Goal: Task Accomplishment & Management: Manage account settings

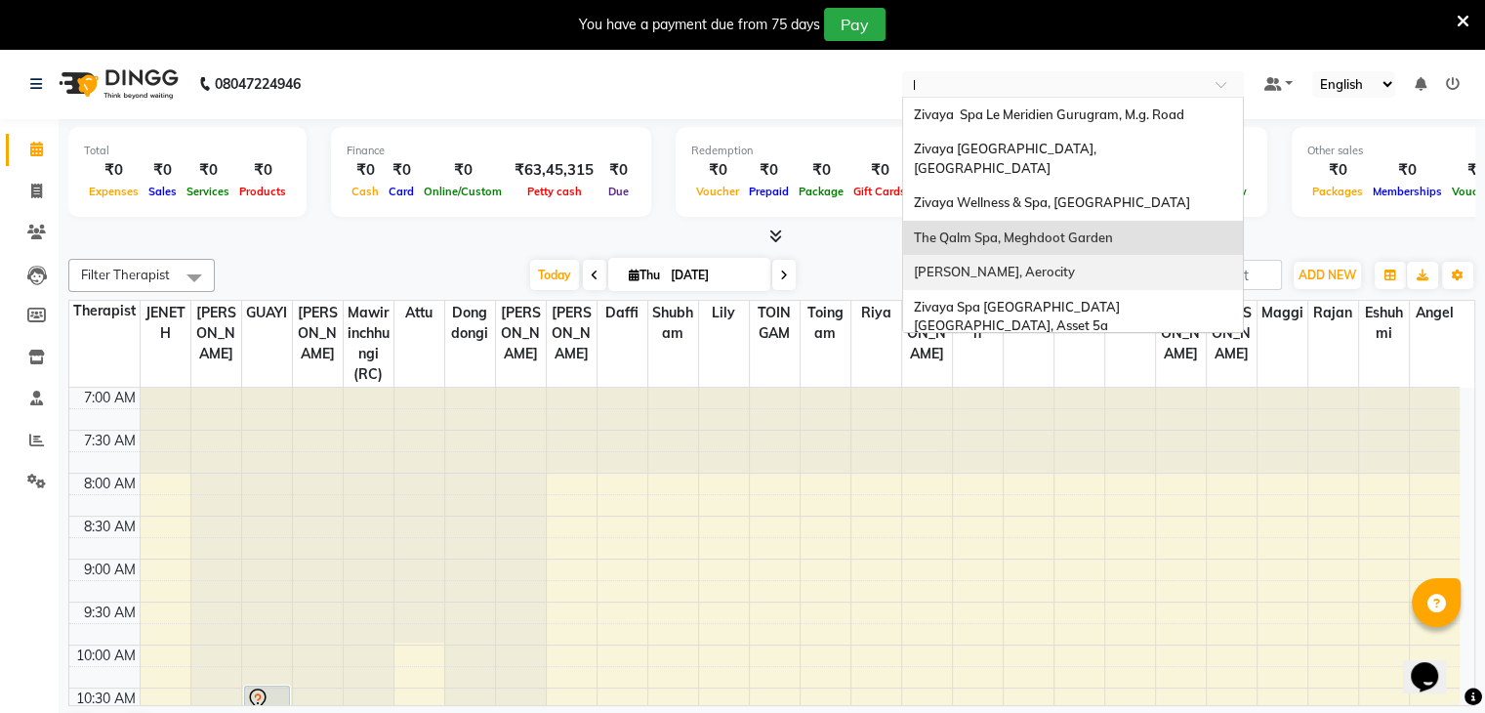
type input "le"
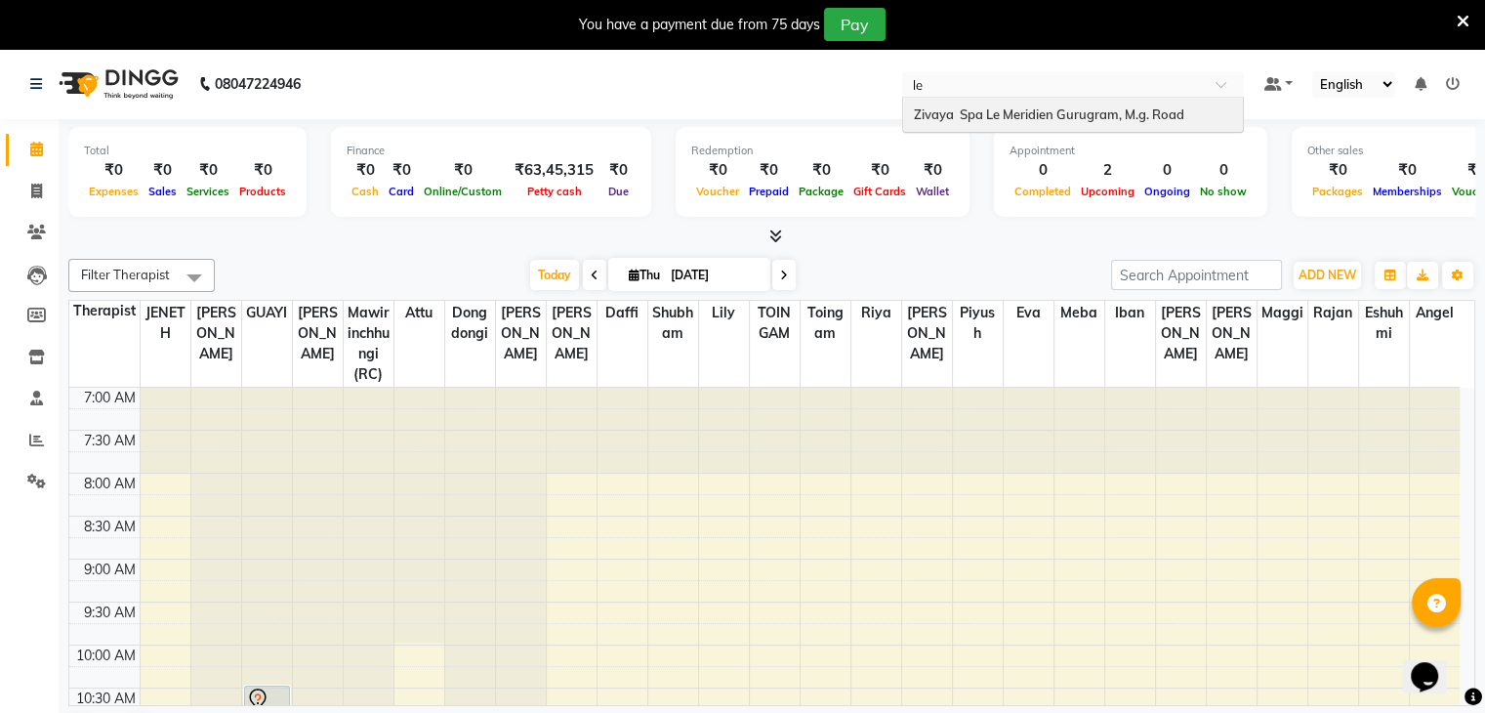
click at [1075, 122] on div "Zivaya Spa Le Meridien Gurugram, M.g. Road" at bounding box center [1073, 115] width 340 height 35
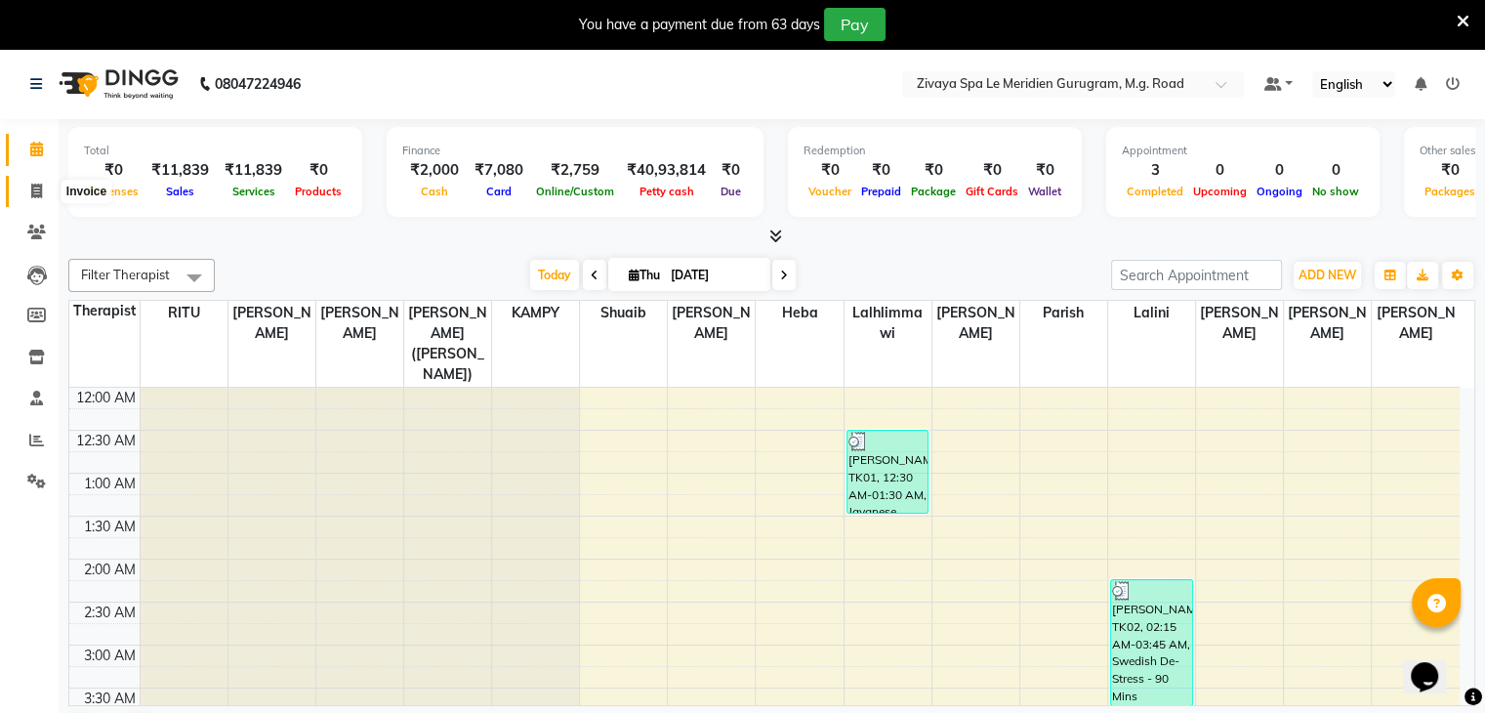
click at [42, 196] on span at bounding box center [37, 192] width 34 height 22
select select "6503"
select select "service"
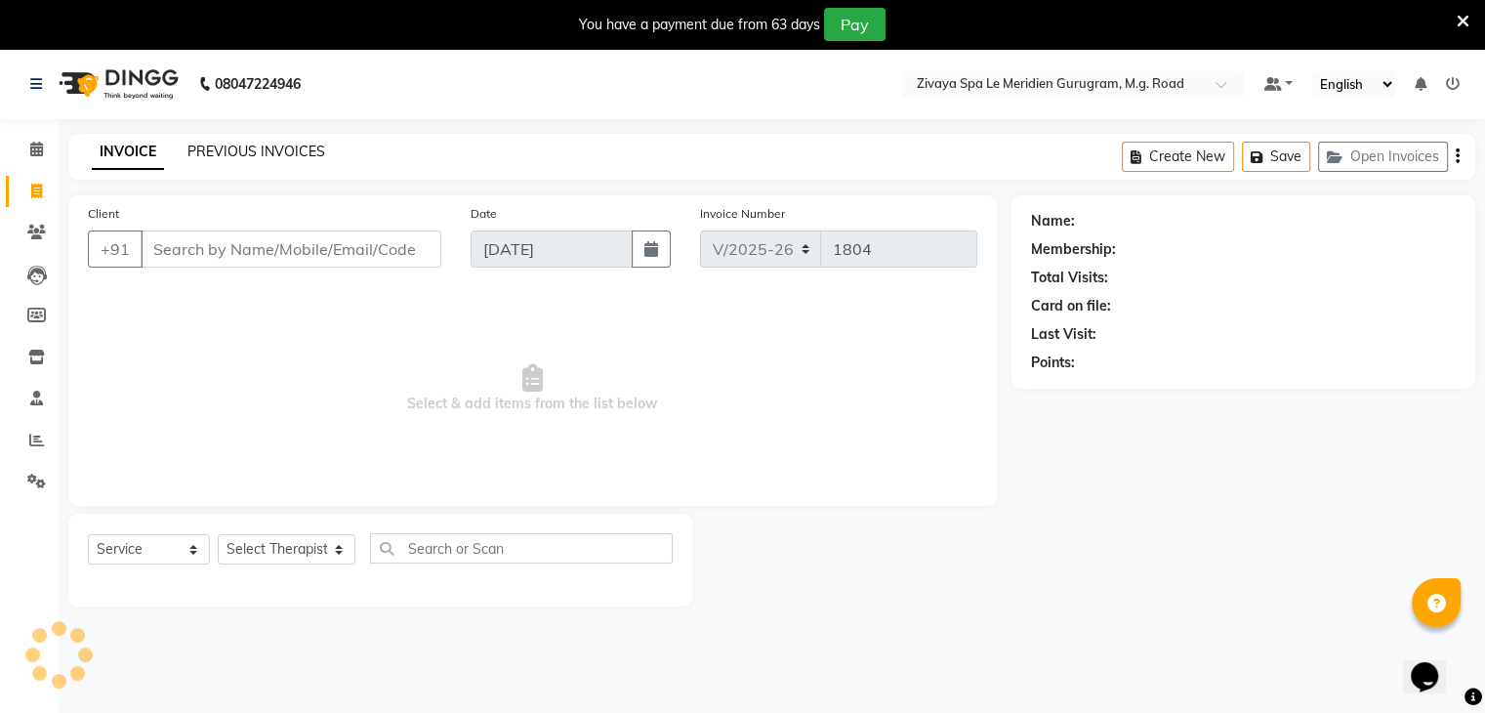
click at [270, 152] on link "PREVIOUS INVOICES" at bounding box center [257, 152] width 138 height 18
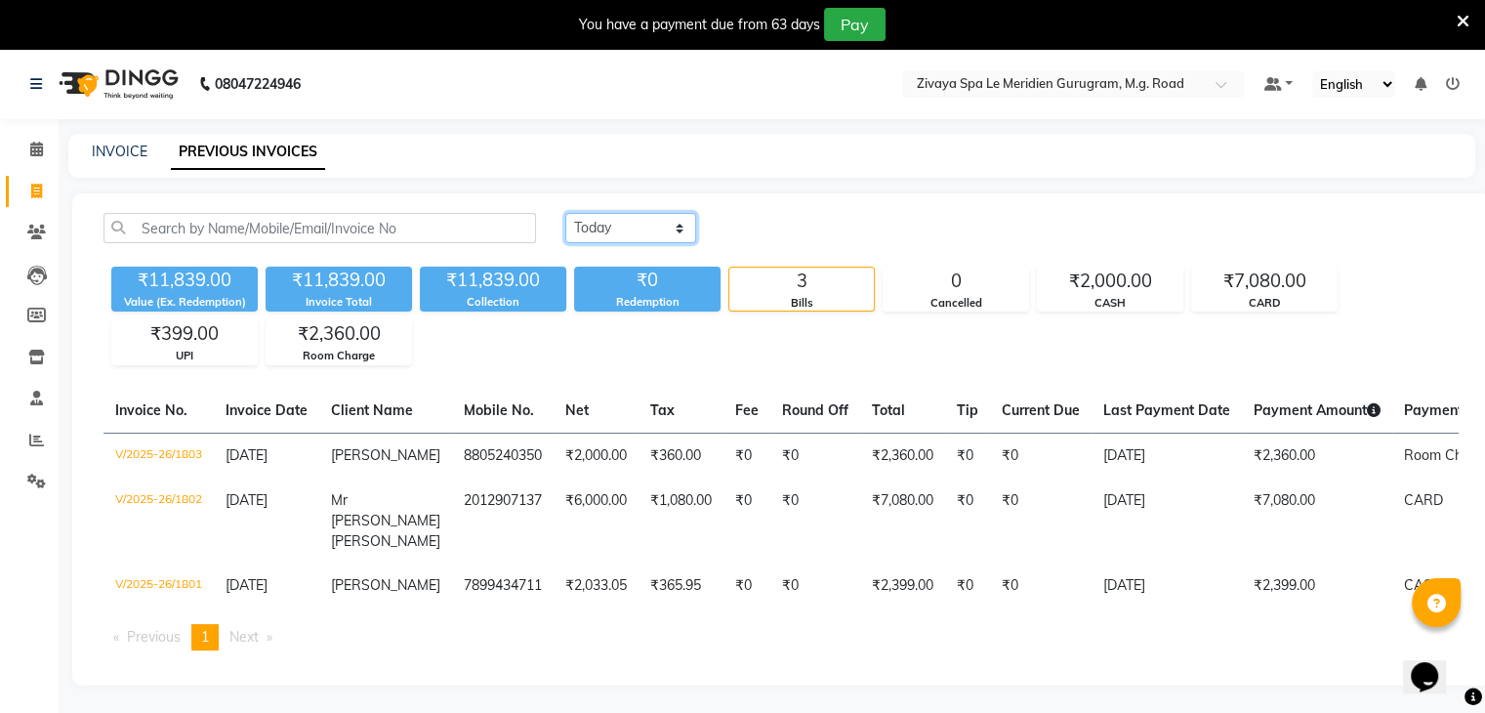
click at [645, 239] on select "[DATE] [DATE] Custom Range" at bounding box center [630, 228] width 131 height 30
select select "[DATE]"
click at [565, 213] on select "[DATE] [DATE] Custom Range" at bounding box center [630, 228] width 131 height 30
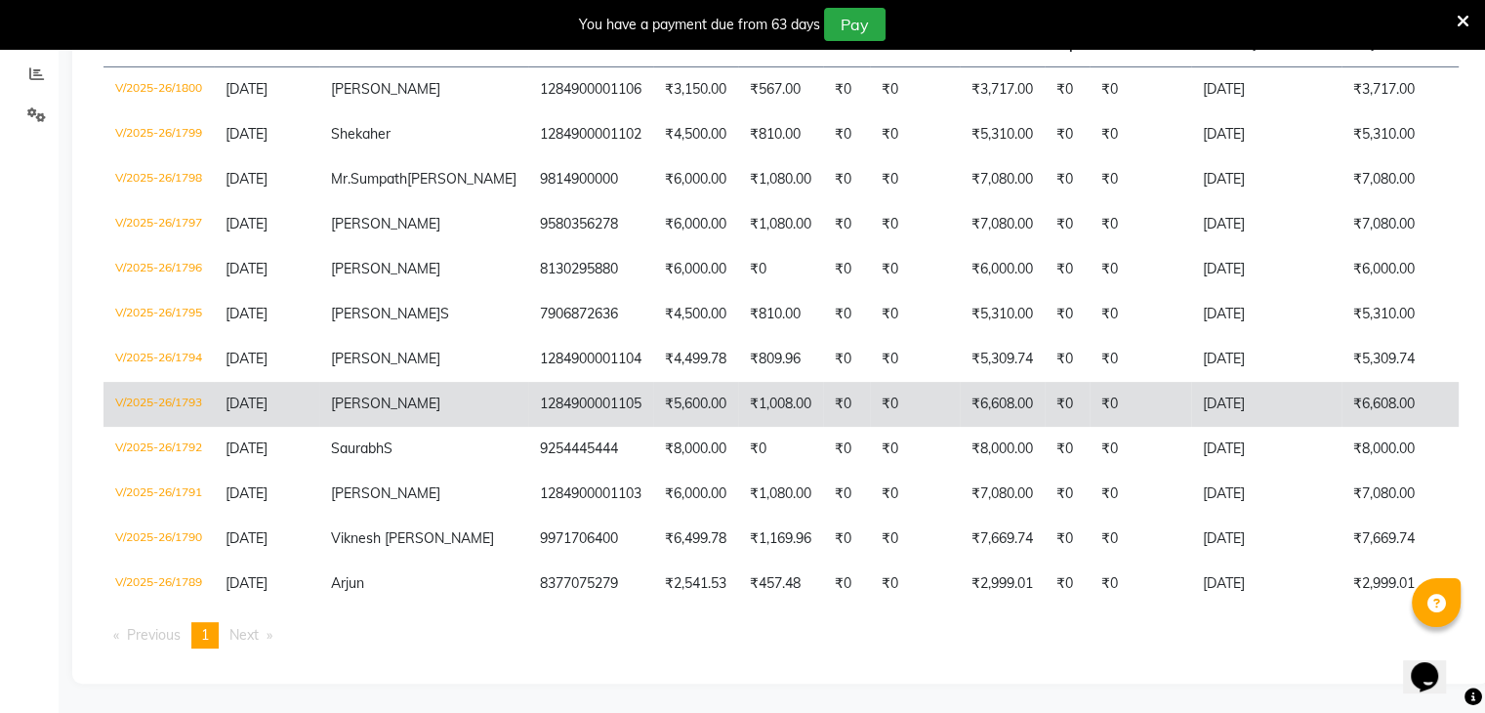
scroll to position [421, 0]
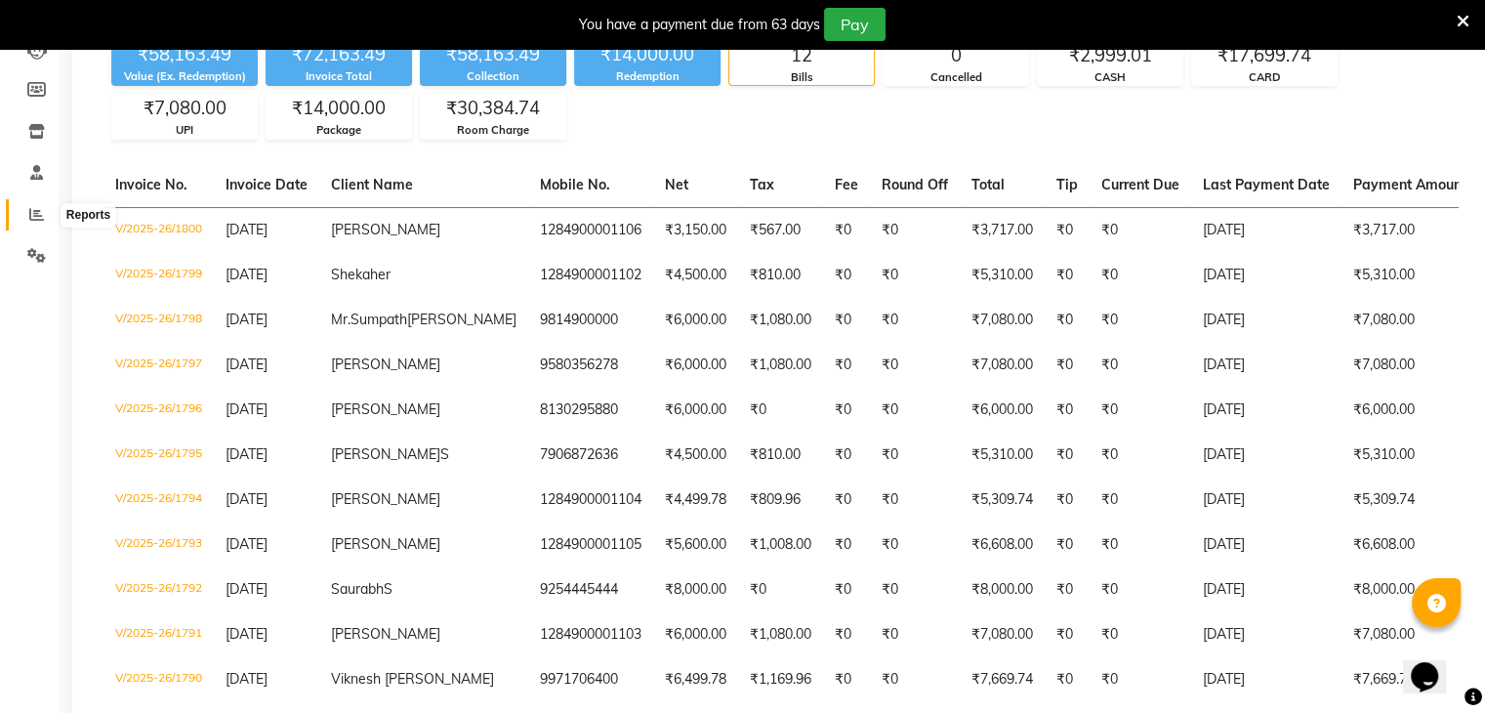
click at [40, 218] on icon at bounding box center [36, 214] width 15 height 15
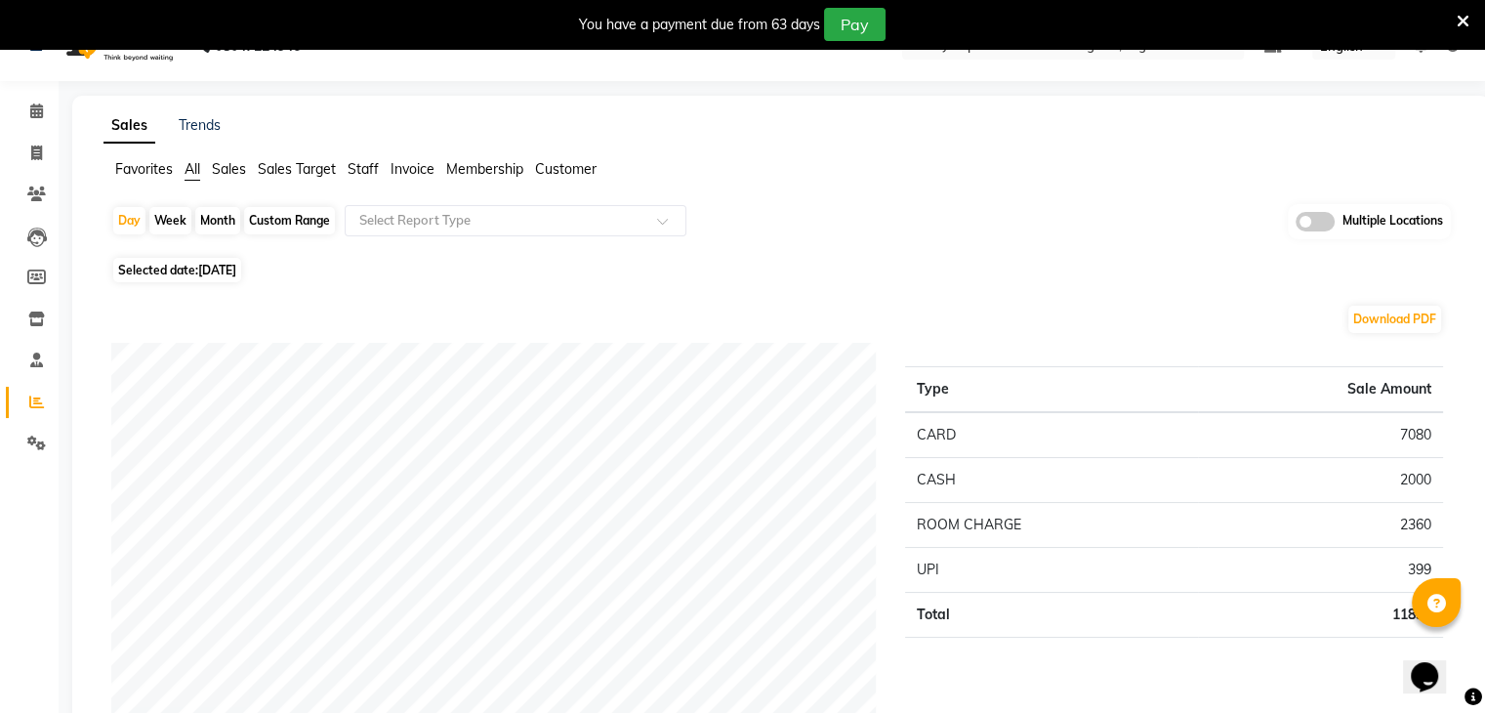
scroll to position [30, 0]
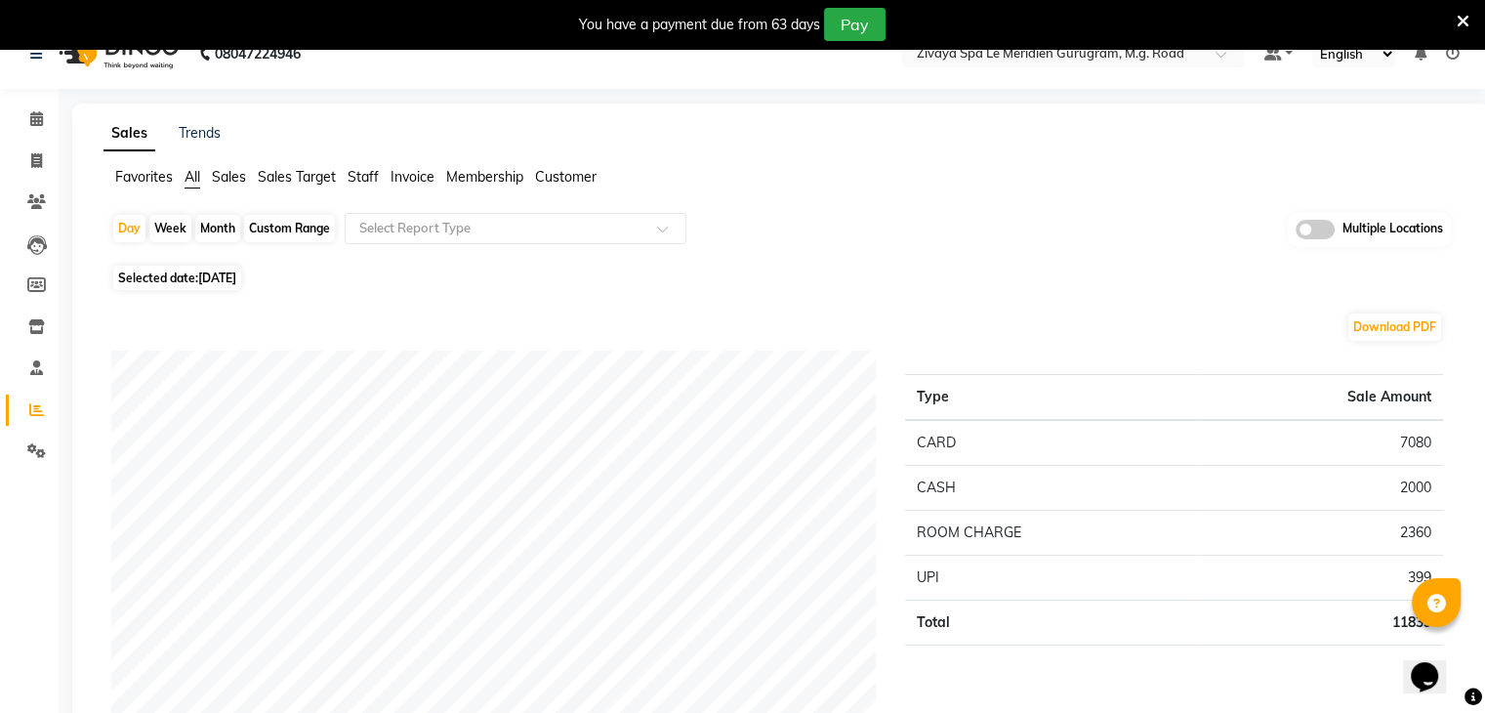
click at [236, 282] on span "[DATE]" at bounding box center [217, 278] width 38 height 15
select select "9"
select select "2025"
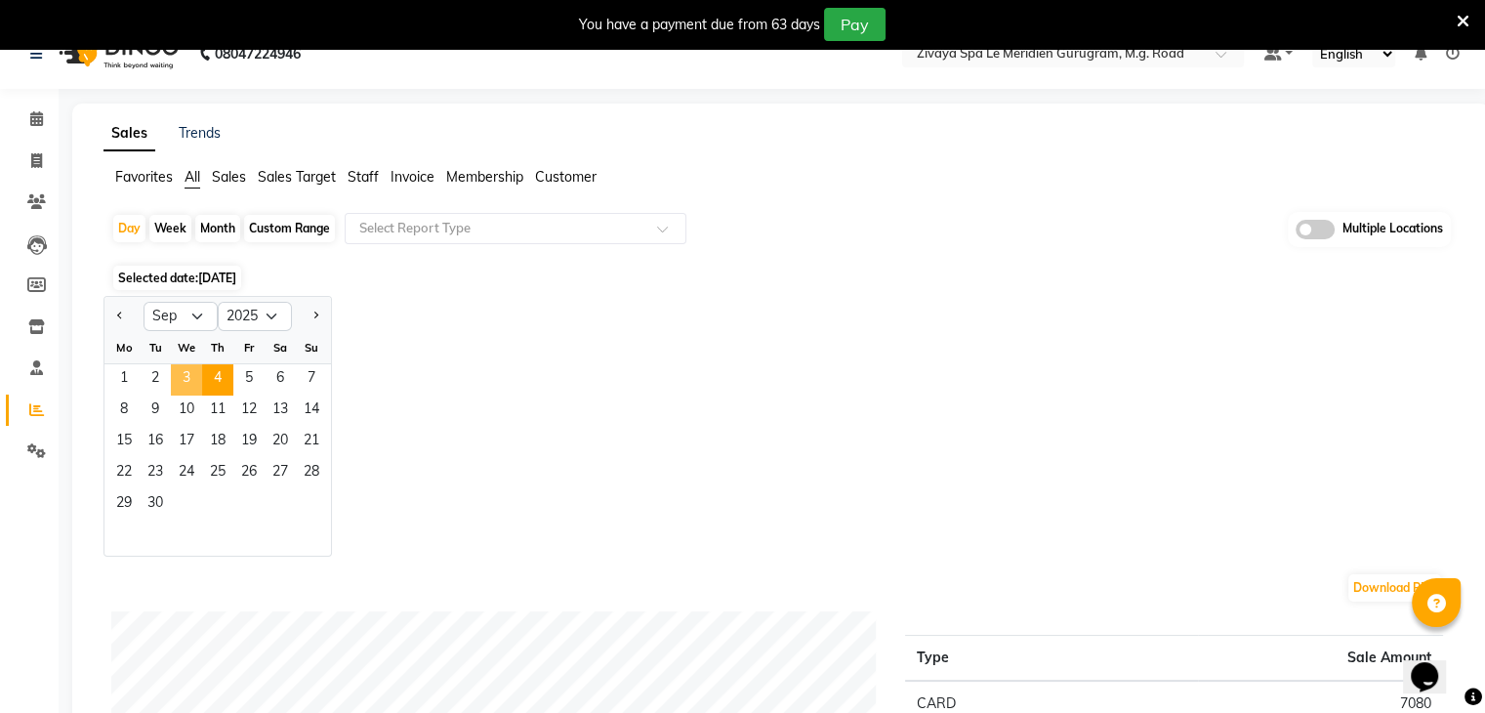
click at [198, 376] on span "3" at bounding box center [186, 379] width 31 height 31
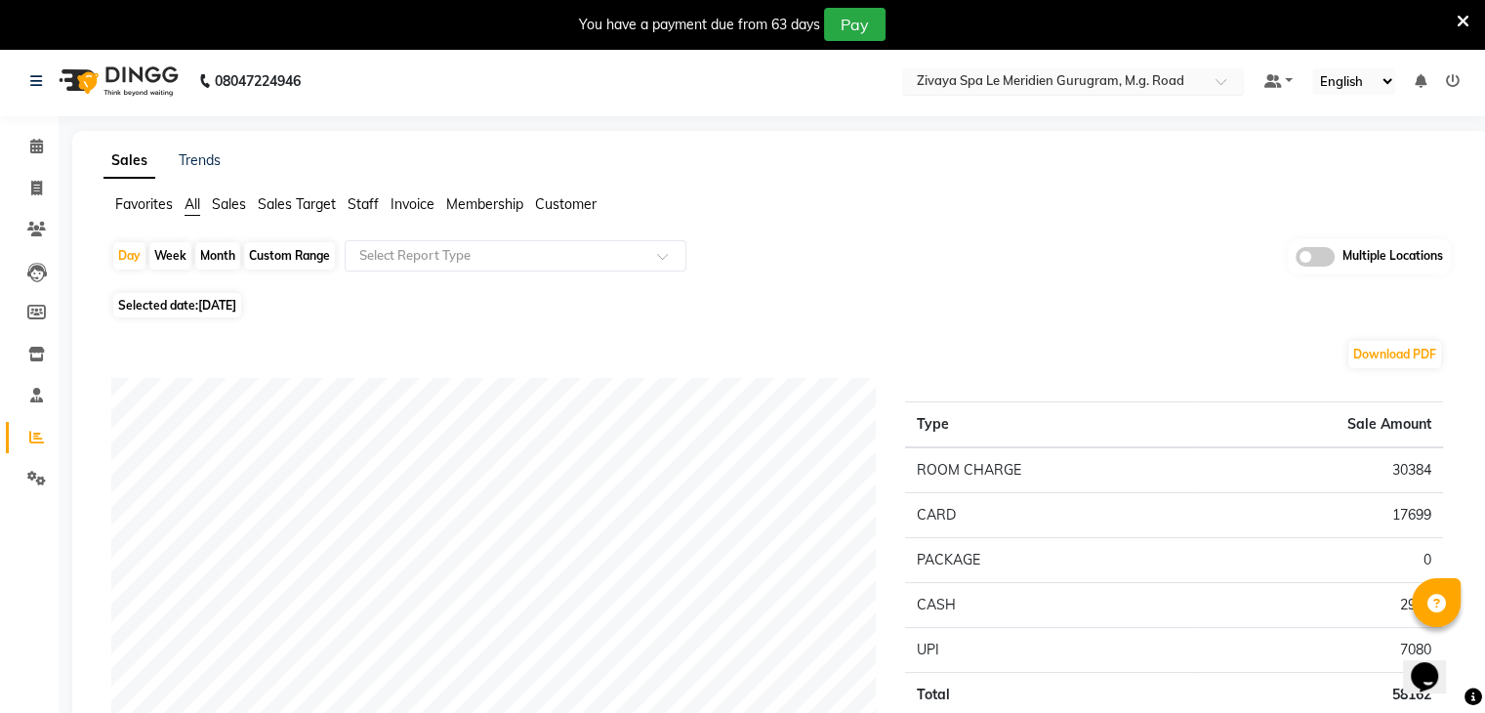
scroll to position [0, 0]
click at [1025, 87] on input "text" at bounding box center [1053, 86] width 283 height 20
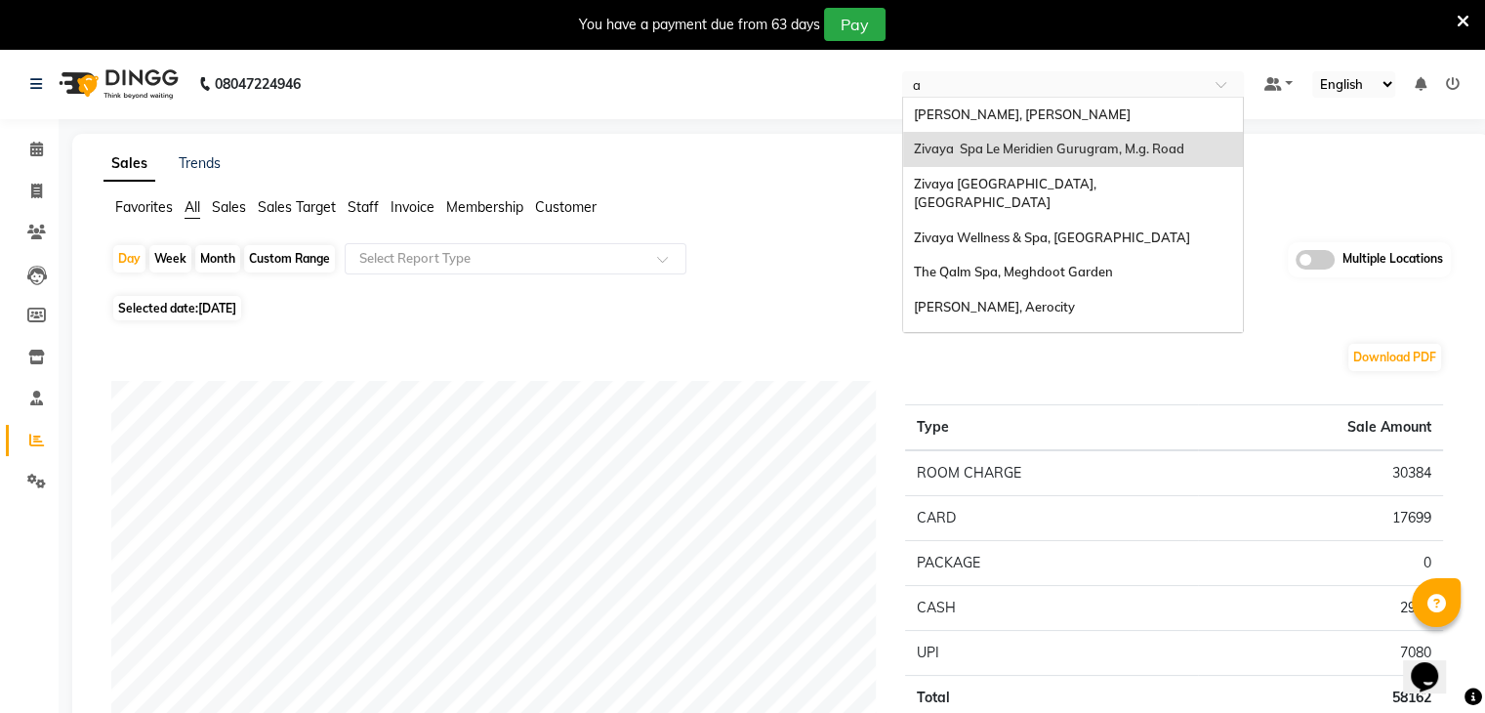
type input "ah"
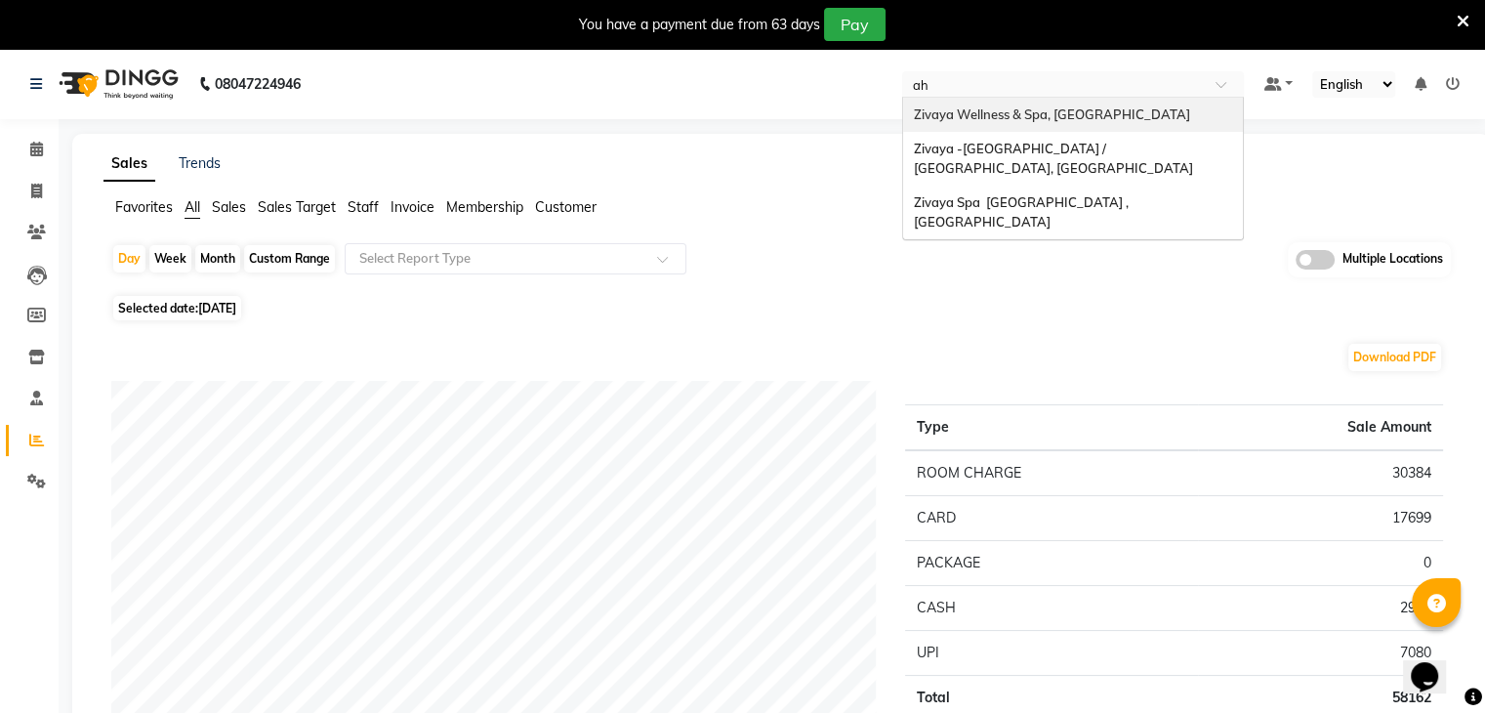
click at [1057, 110] on span "Zivaya Wellness & Spa, Ahmedabad Airport" at bounding box center [1051, 114] width 276 height 16
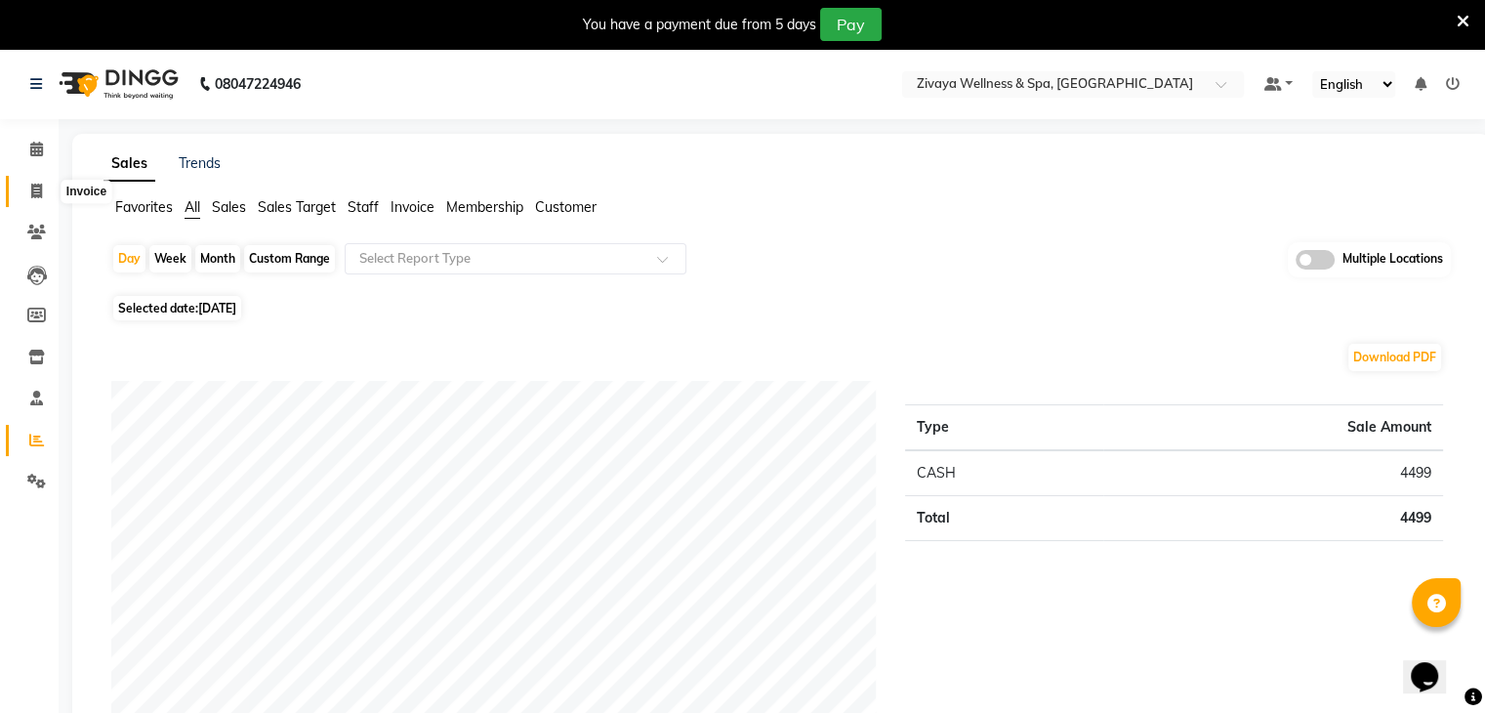
click at [39, 198] on icon at bounding box center [36, 191] width 11 height 15
select select "7070"
select select "service"
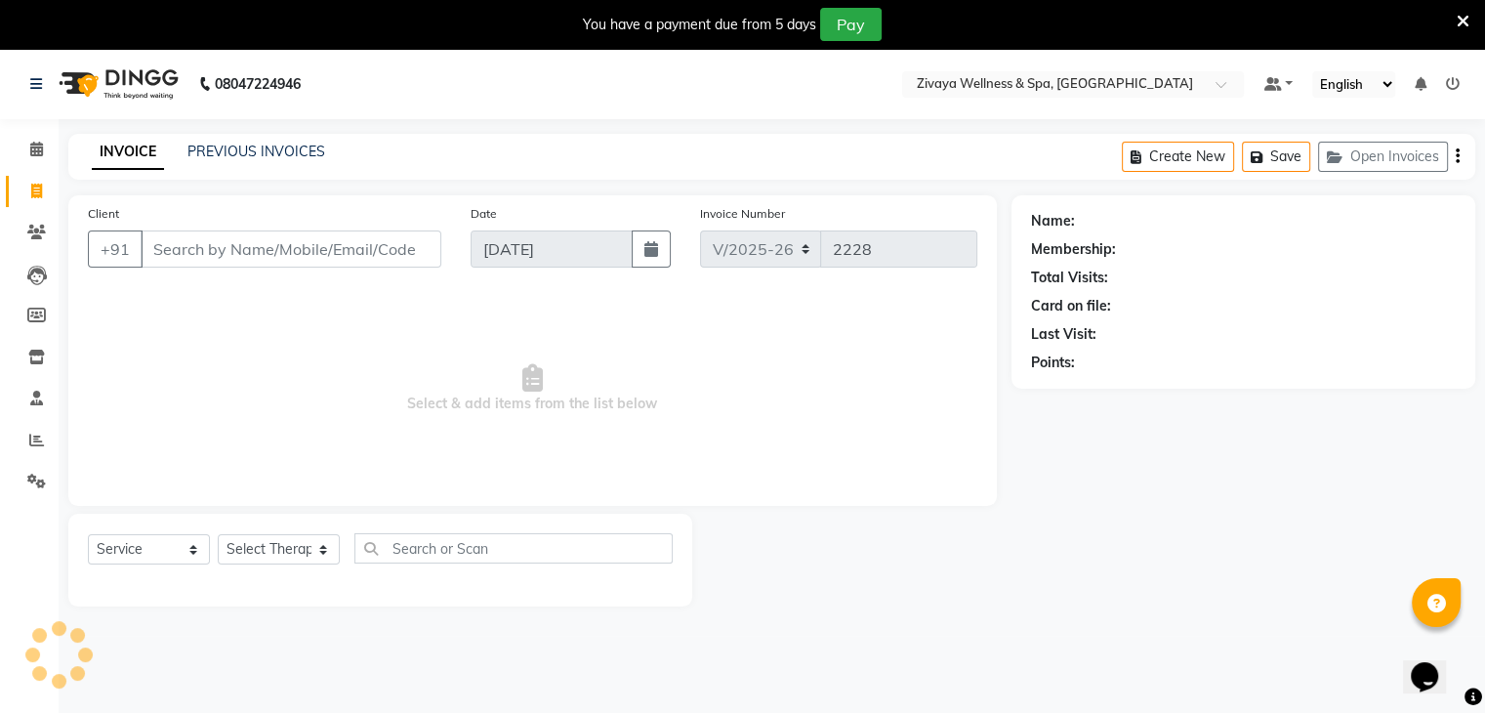
scroll to position [49, 0]
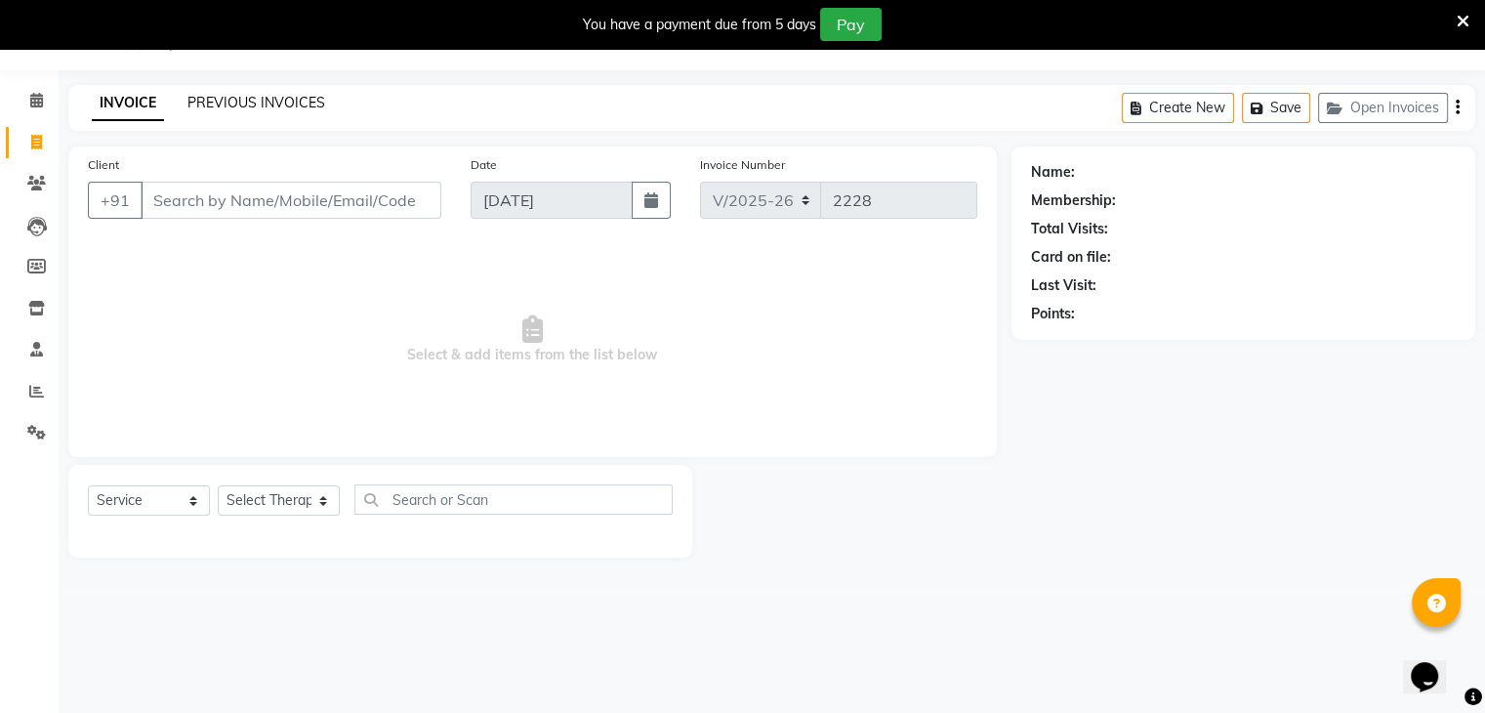
click at [244, 106] on link "PREVIOUS INVOICES" at bounding box center [257, 103] width 138 height 18
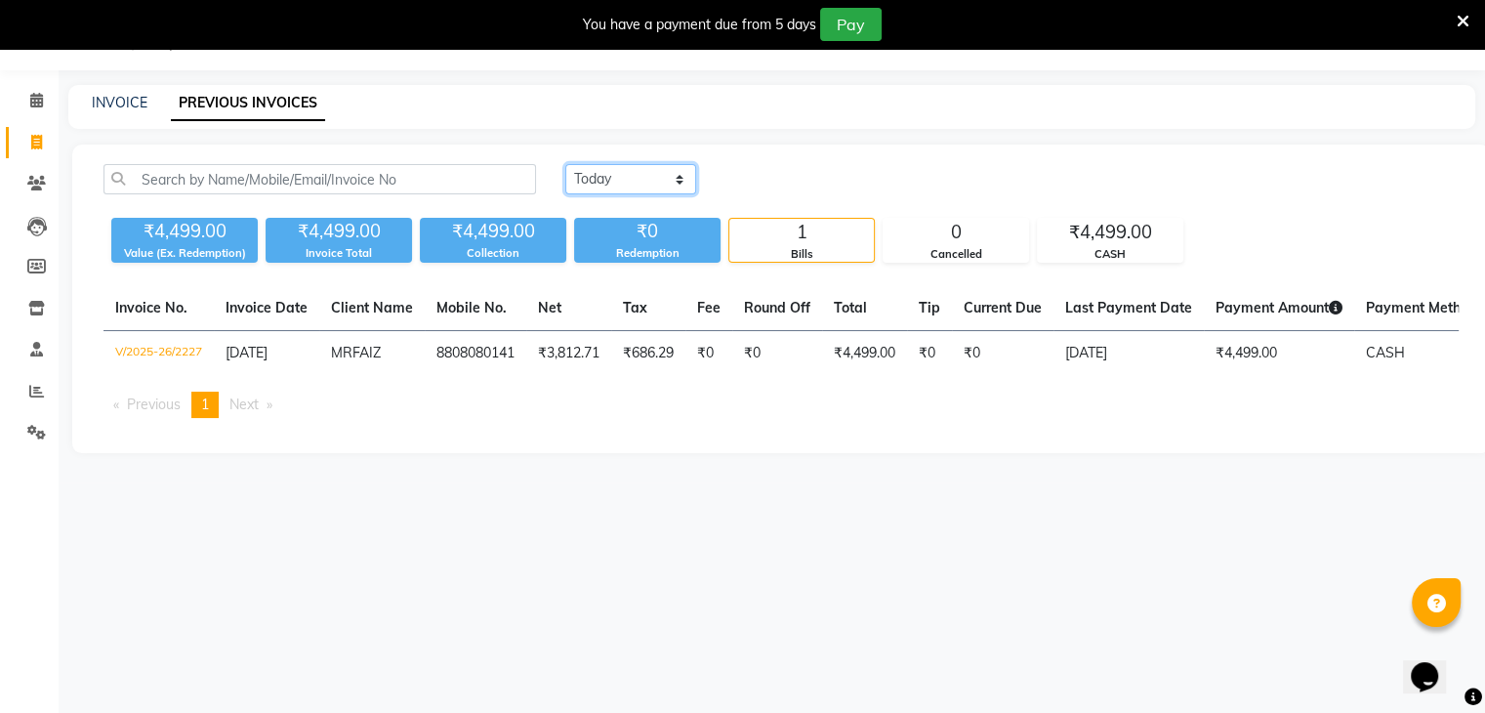
click at [633, 173] on select "[DATE] [DATE] Custom Range" at bounding box center [630, 179] width 131 height 30
select select "[DATE]"
click at [565, 164] on select "[DATE] [DATE] Custom Range" at bounding box center [630, 179] width 131 height 30
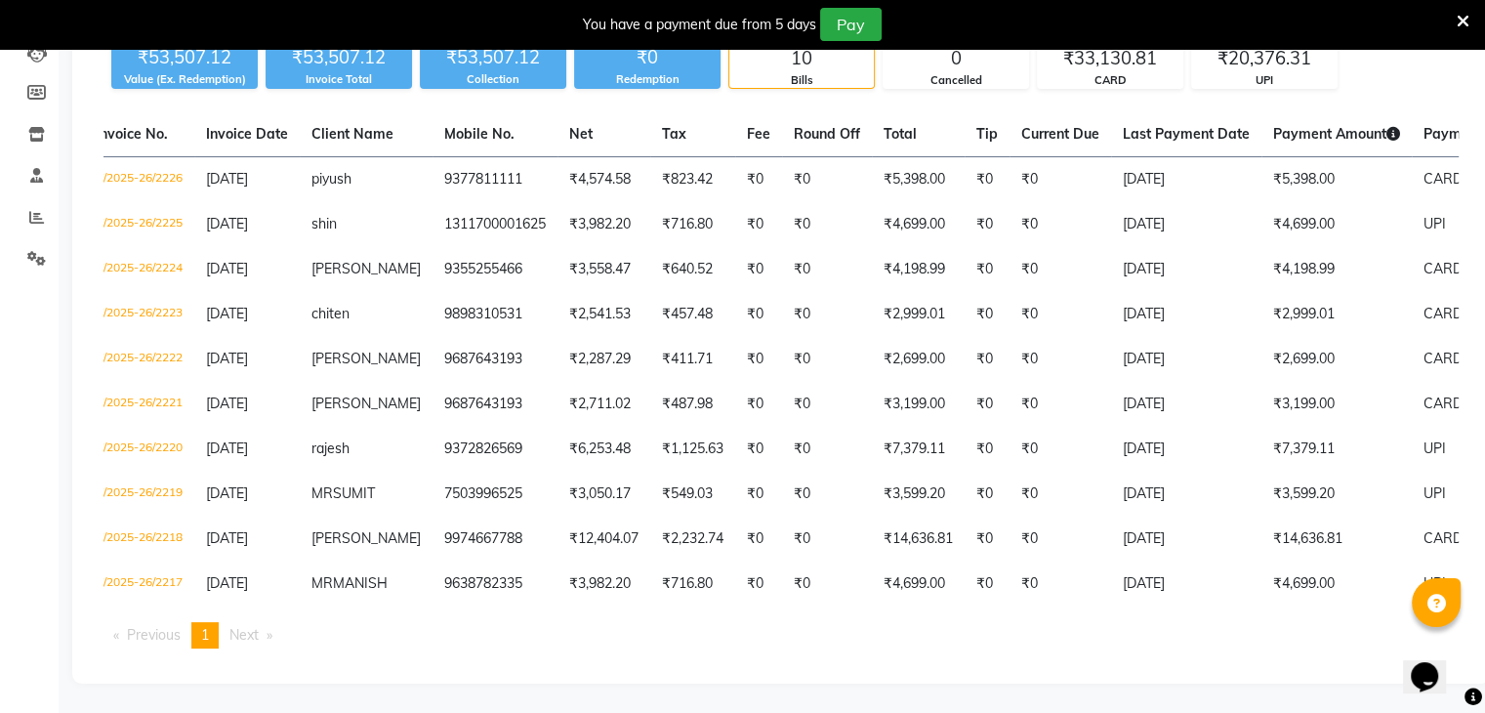
scroll to position [0, 21]
click at [35, 210] on icon at bounding box center [36, 217] width 15 height 15
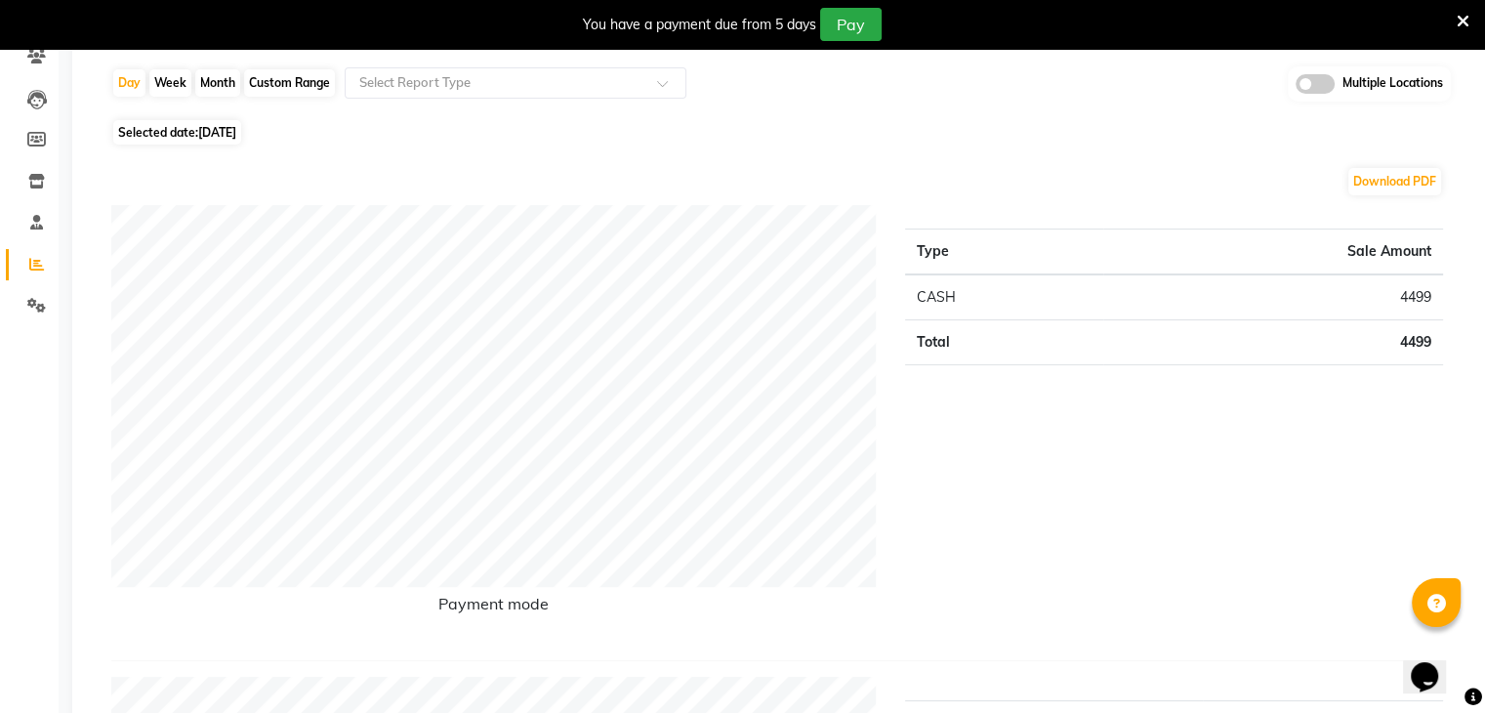
scroll to position [142, 0]
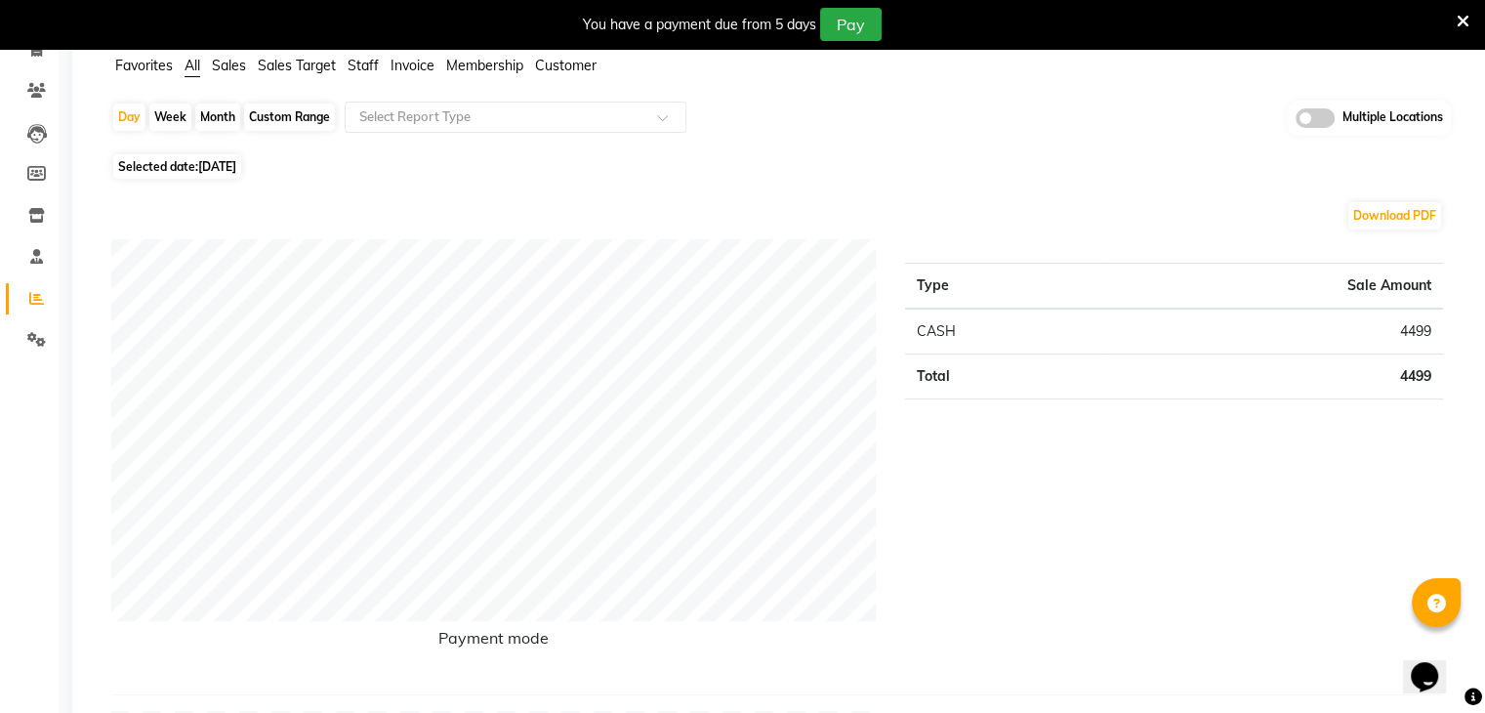
click at [236, 160] on span "[DATE]" at bounding box center [217, 166] width 38 height 15
select select "9"
select select "2025"
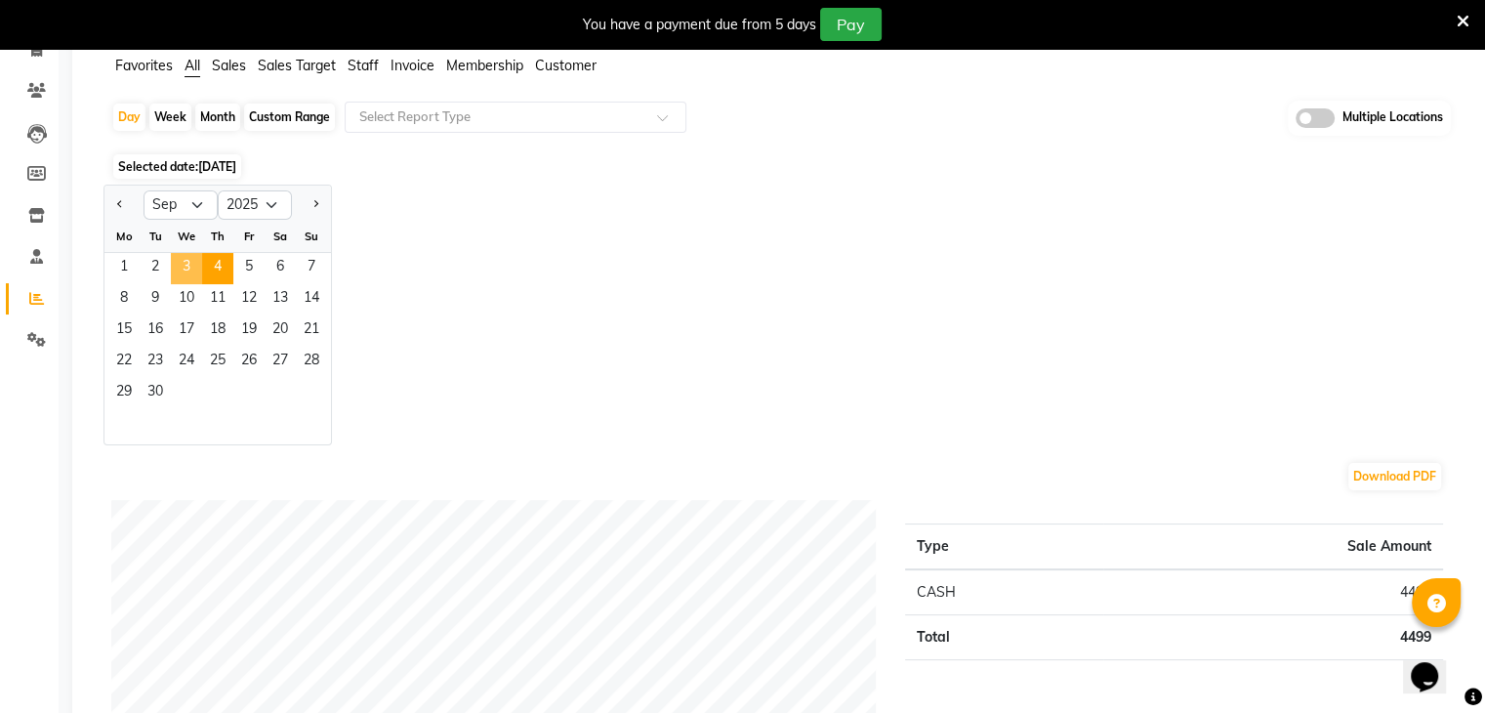
click at [188, 267] on span "3" at bounding box center [186, 268] width 31 height 31
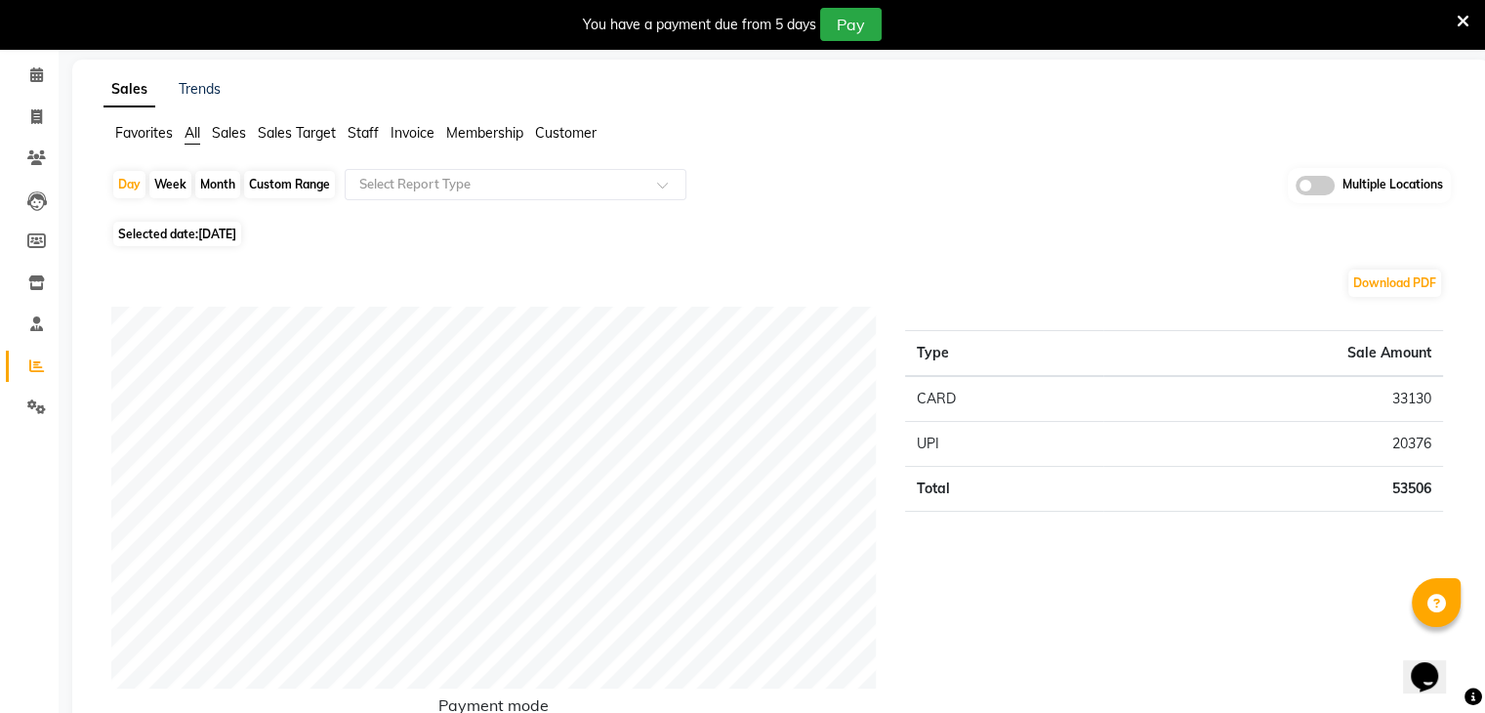
scroll to position [0, 0]
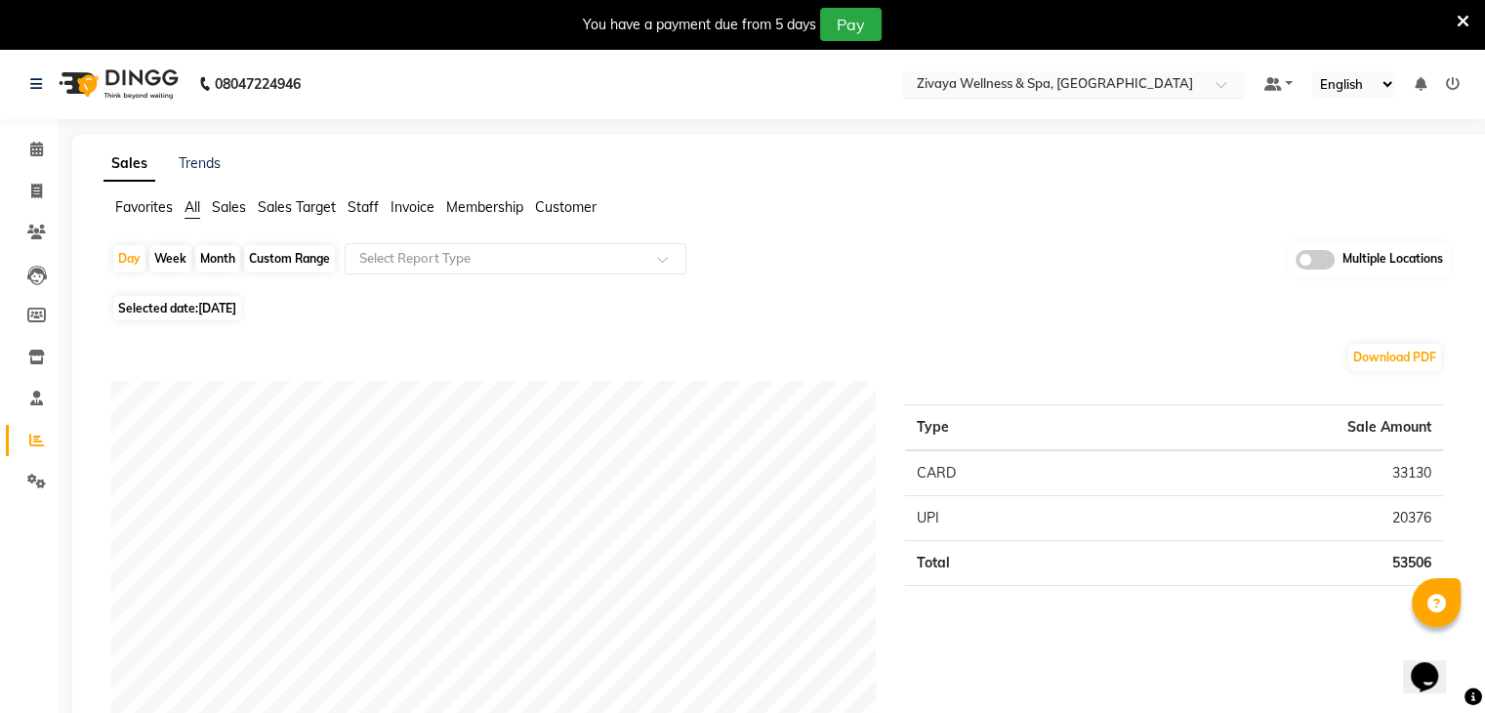
click at [1183, 91] on input "text" at bounding box center [1053, 86] width 283 height 20
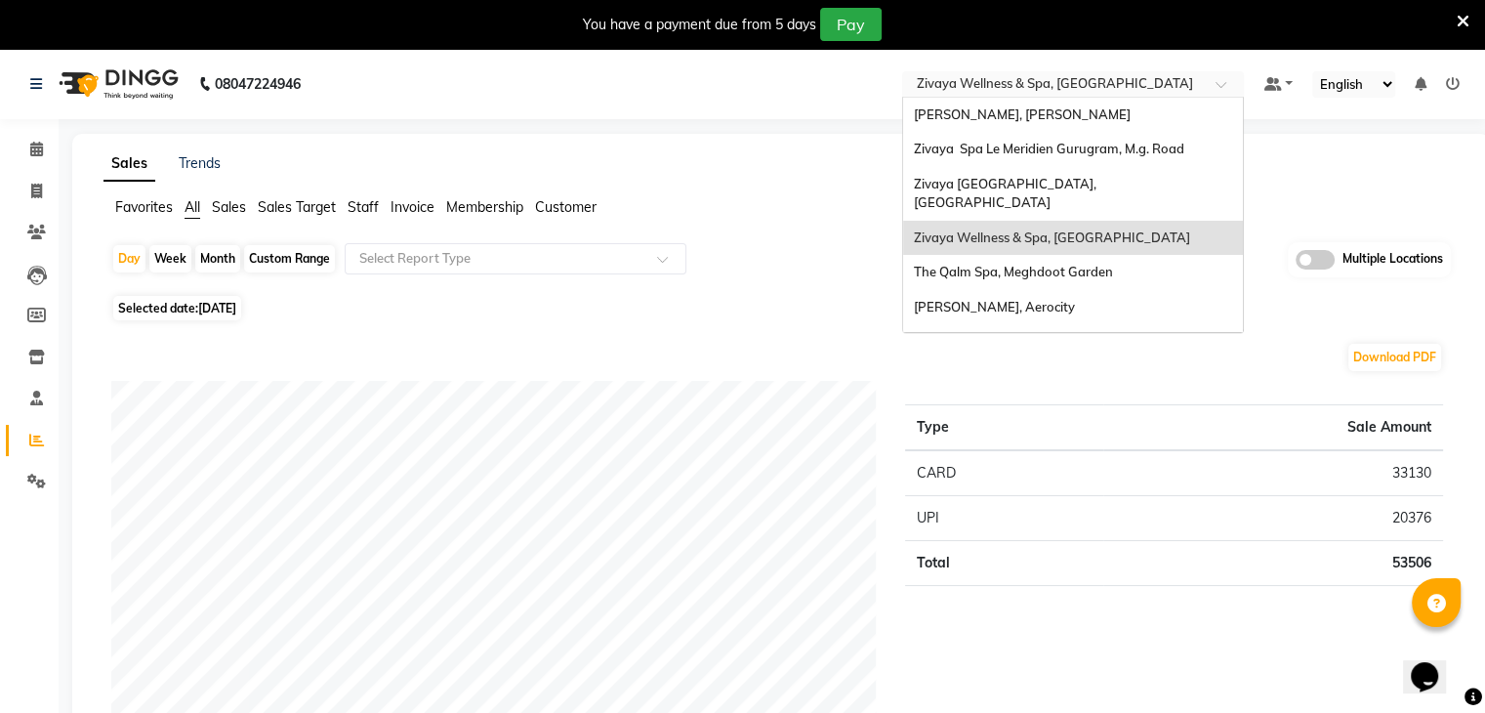
type input "q"
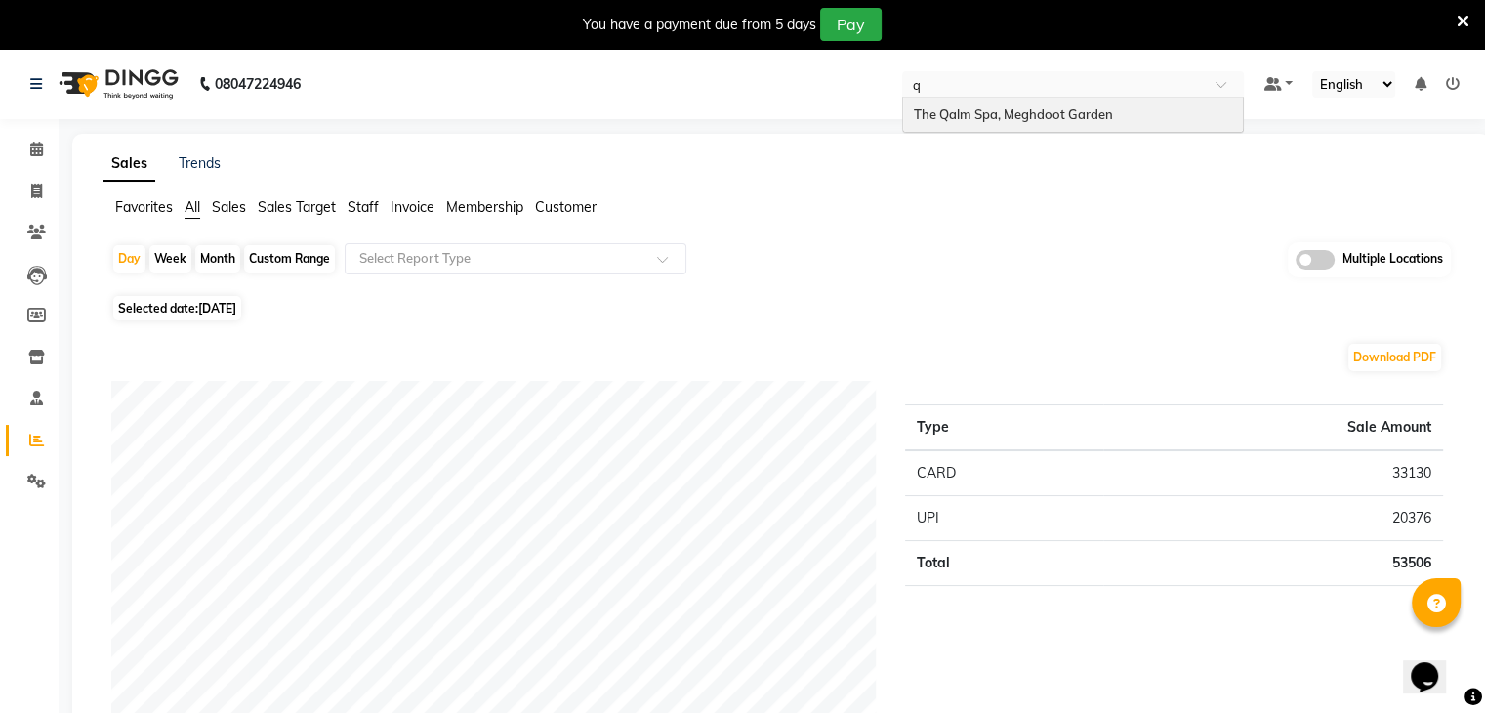
click at [1090, 118] on span "The Qalm Spa, Meghdoot Garden" at bounding box center [1012, 114] width 199 height 16
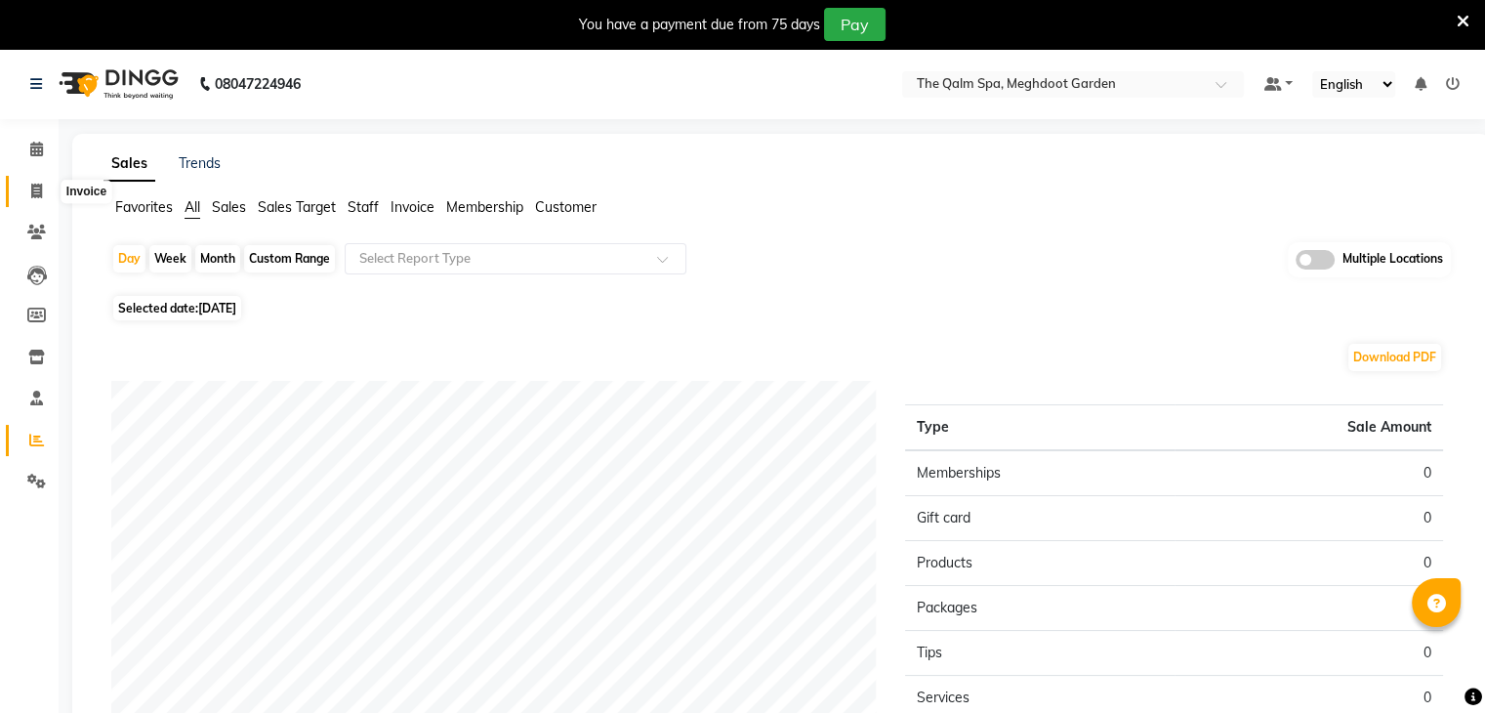
click at [35, 194] on icon at bounding box center [36, 191] width 11 height 15
select select "6401"
select select "service"
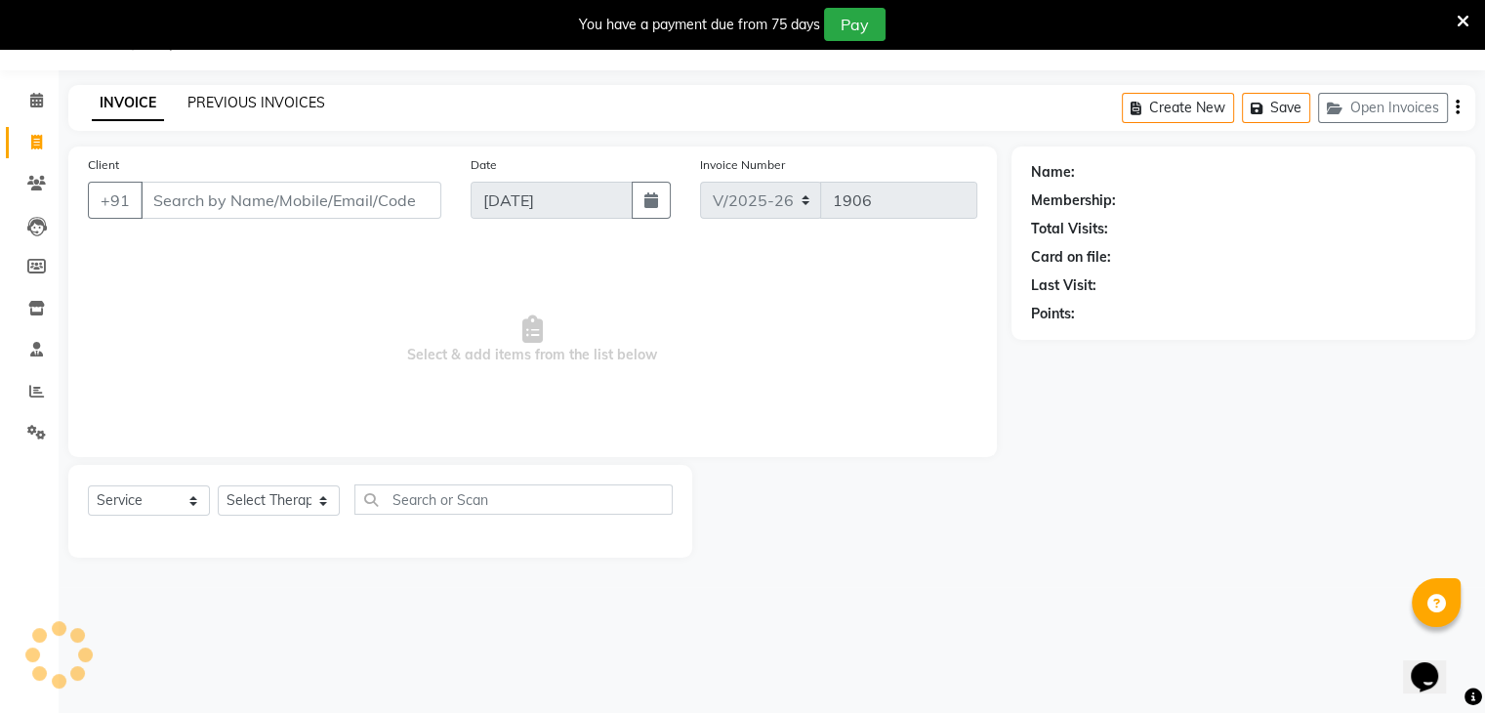
click at [275, 104] on link "PREVIOUS INVOICES" at bounding box center [257, 103] width 138 height 18
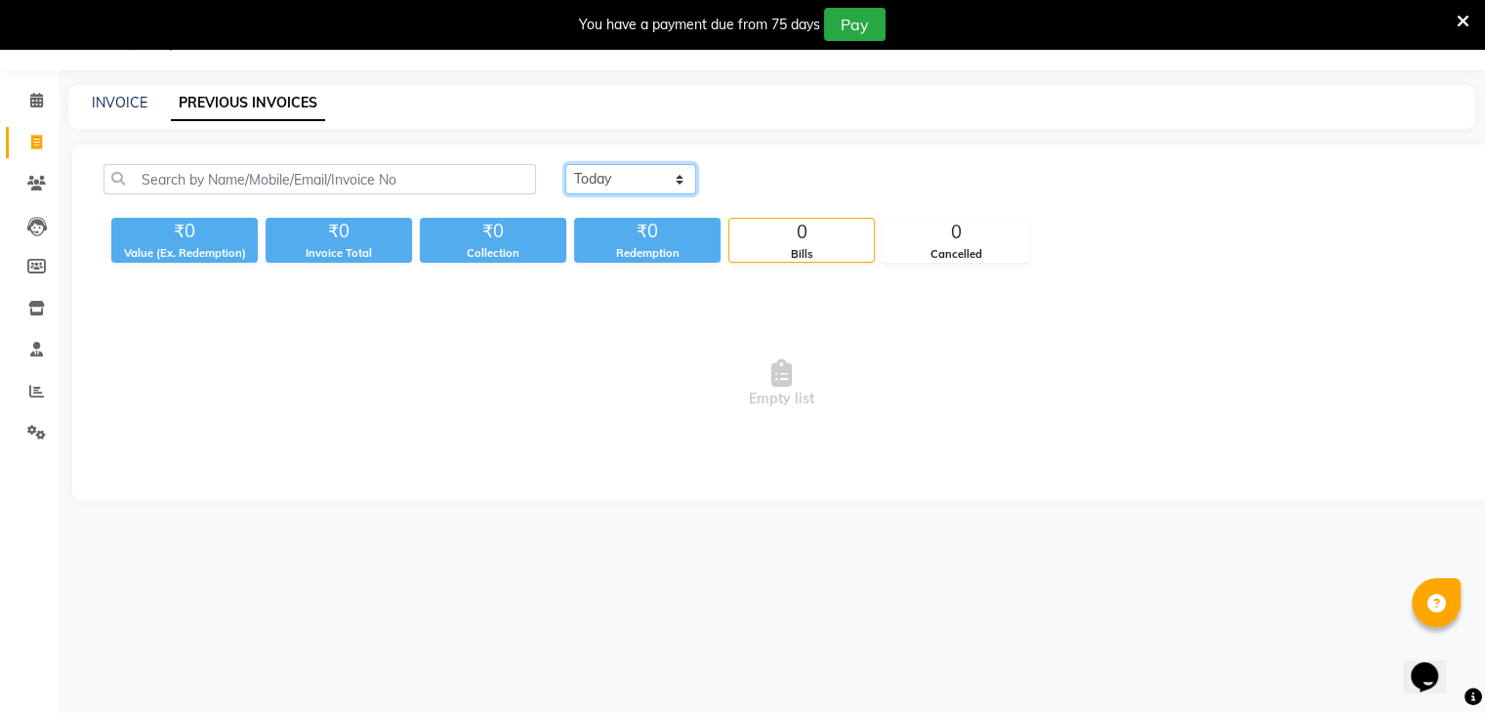
click at [624, 185] on select "[DATE] [DATE] Custom Range" at bounding box center [630, 179] width 131 height 30
select select "[DATE]"
click at [565, 164] on select "[DATE] [DATE] Custom Range" at bounding box center [630, 179] width 131 height 30
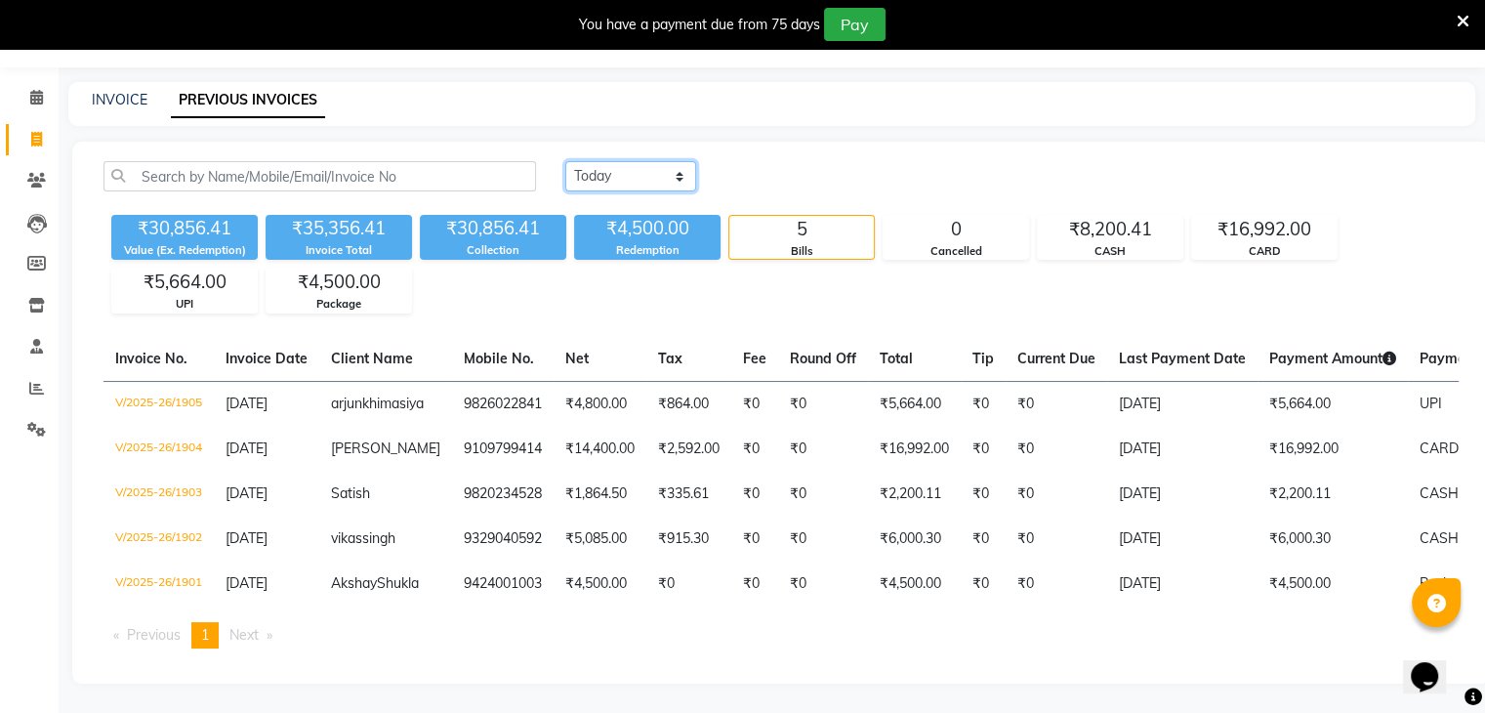
scroll to position [105, 0]
click at [36, 381] on icon at bounding box center [36, 388] width 15 height 15
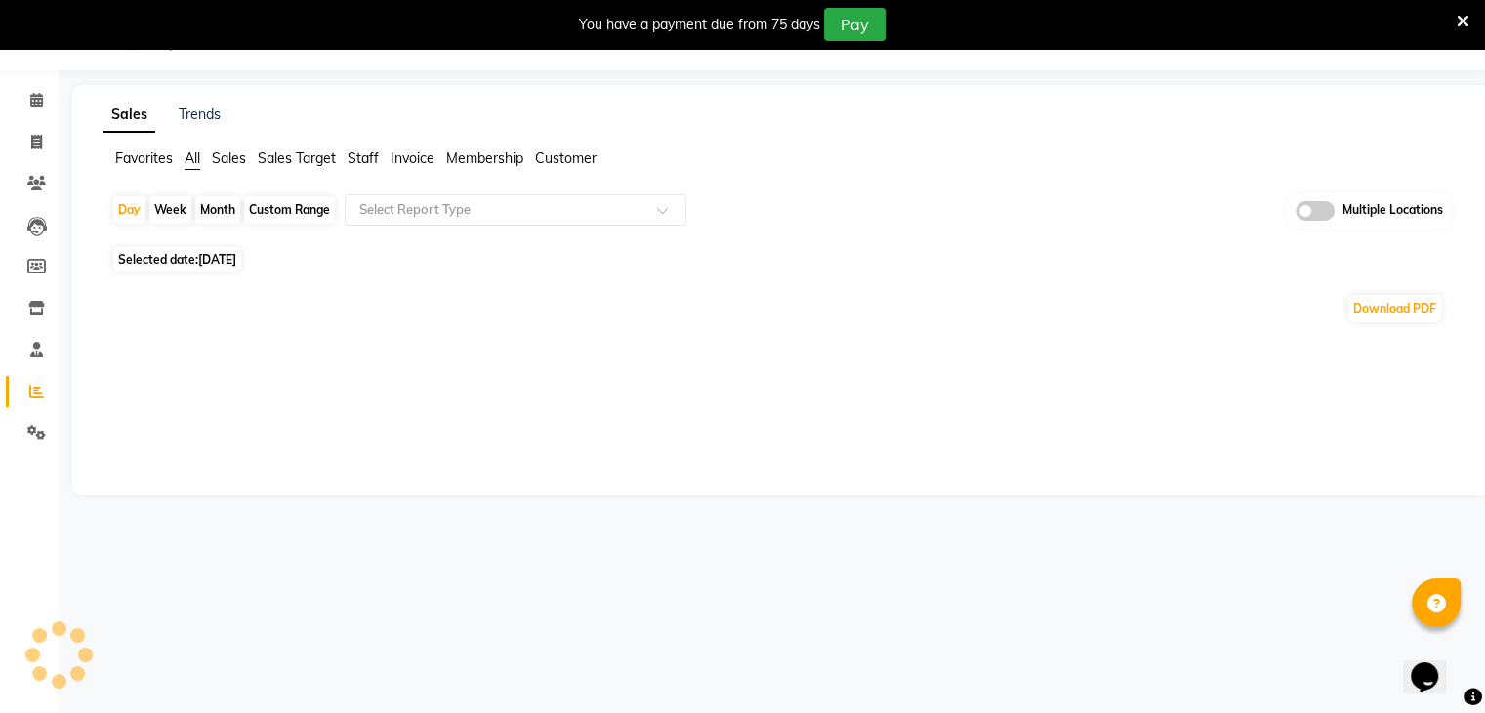
scroll to position [105, 0]
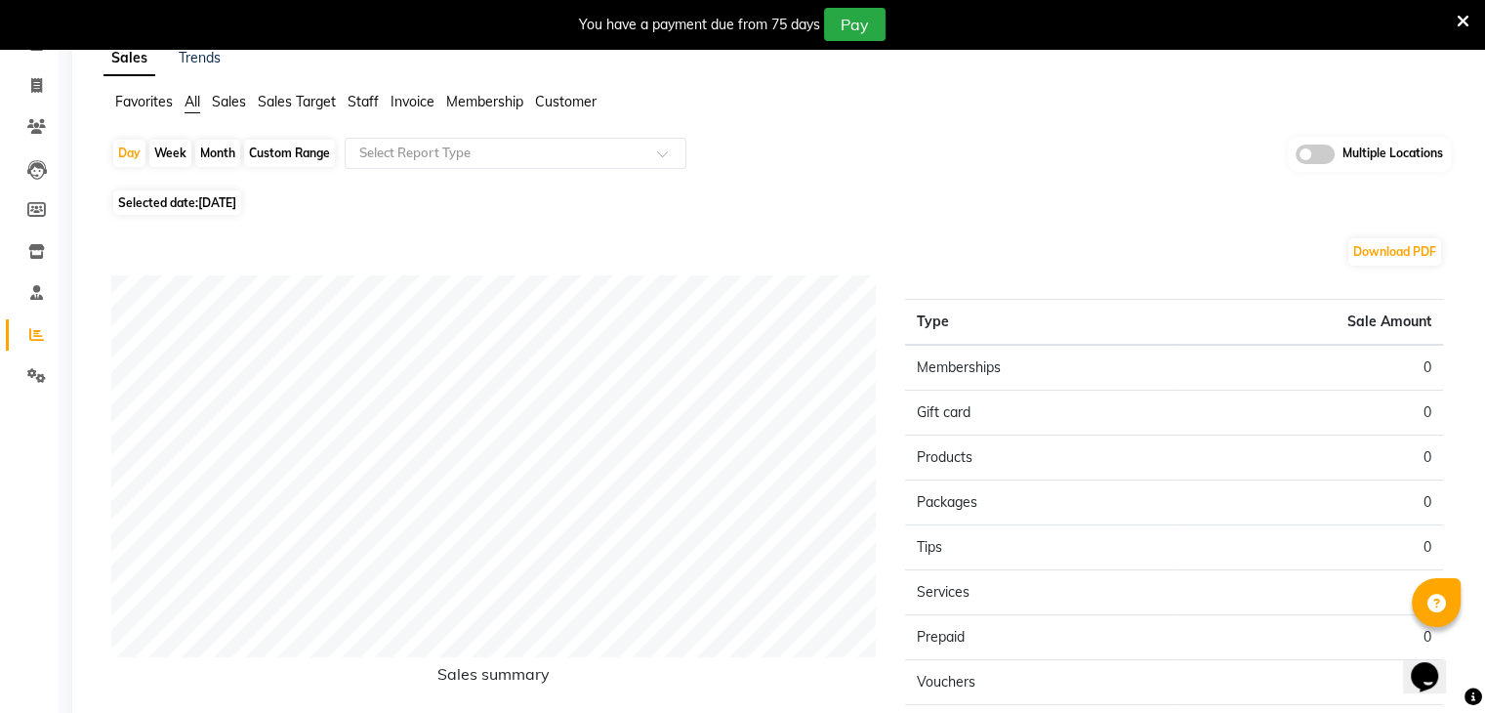
click at [230, 207] on span "[DATE]" at bounding box center [217, 202] width 38 height 15
select select "9"
select select "2025"
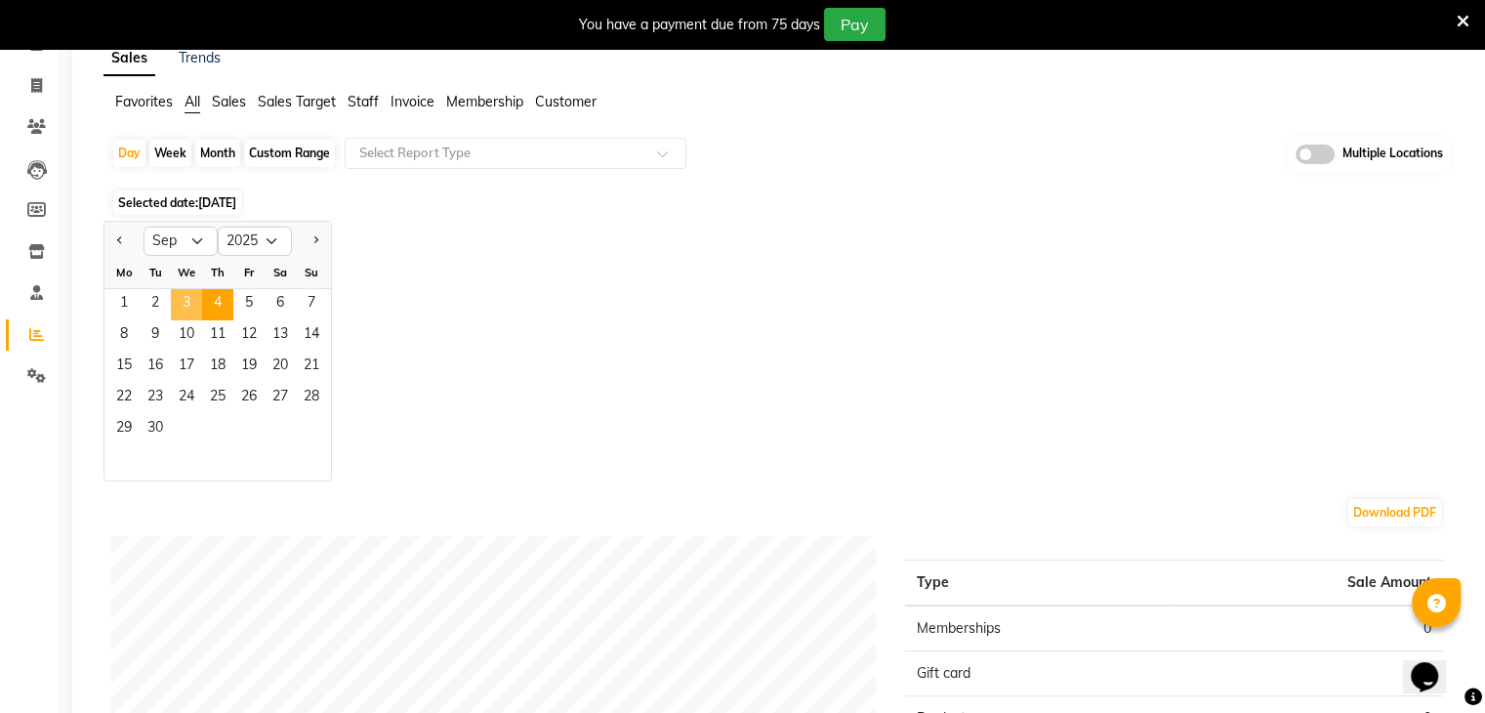
click at [188, 304] on span "3" at bounding box center [186, 304] width 31 height 31
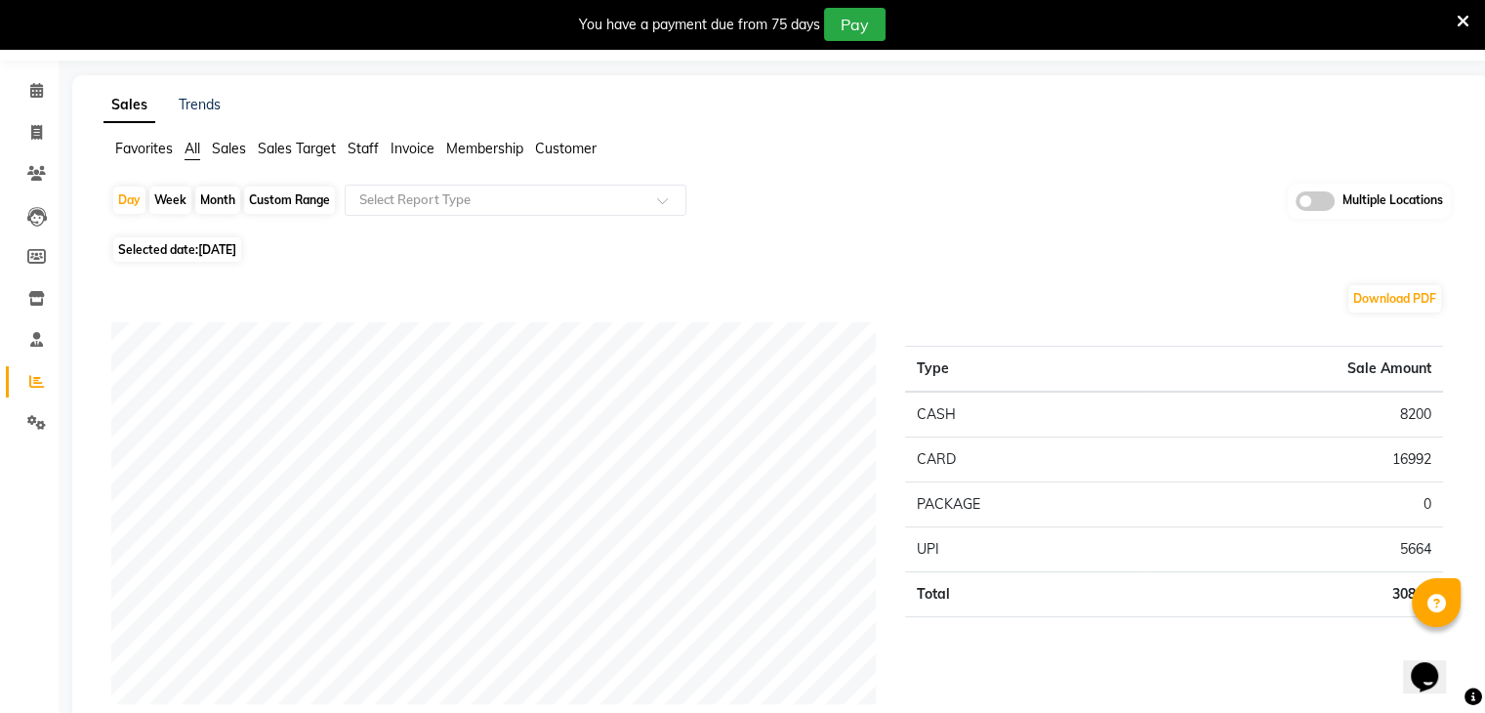
scroll to position [0, 0]
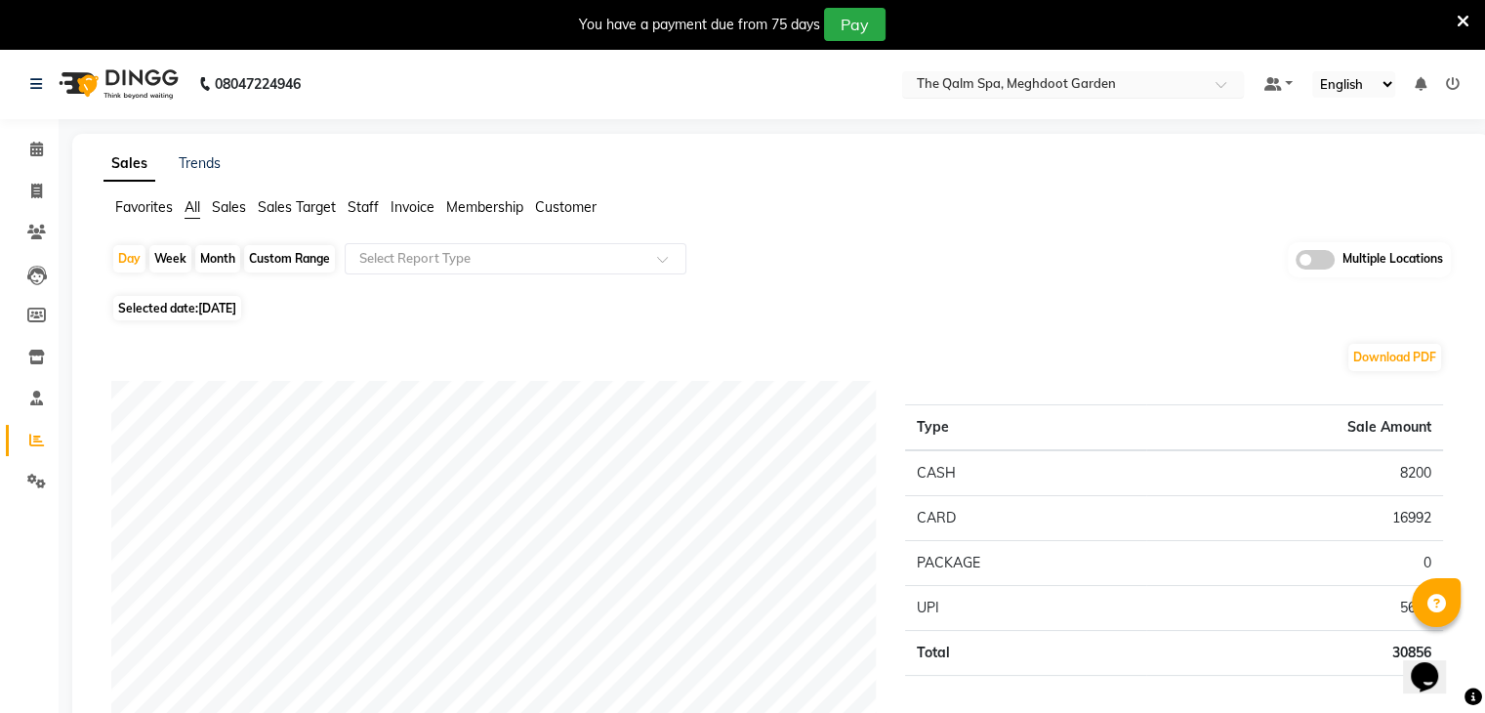
click at [1034, 77] on input "text" at bounding box center [1053, 86] width 283 height 20
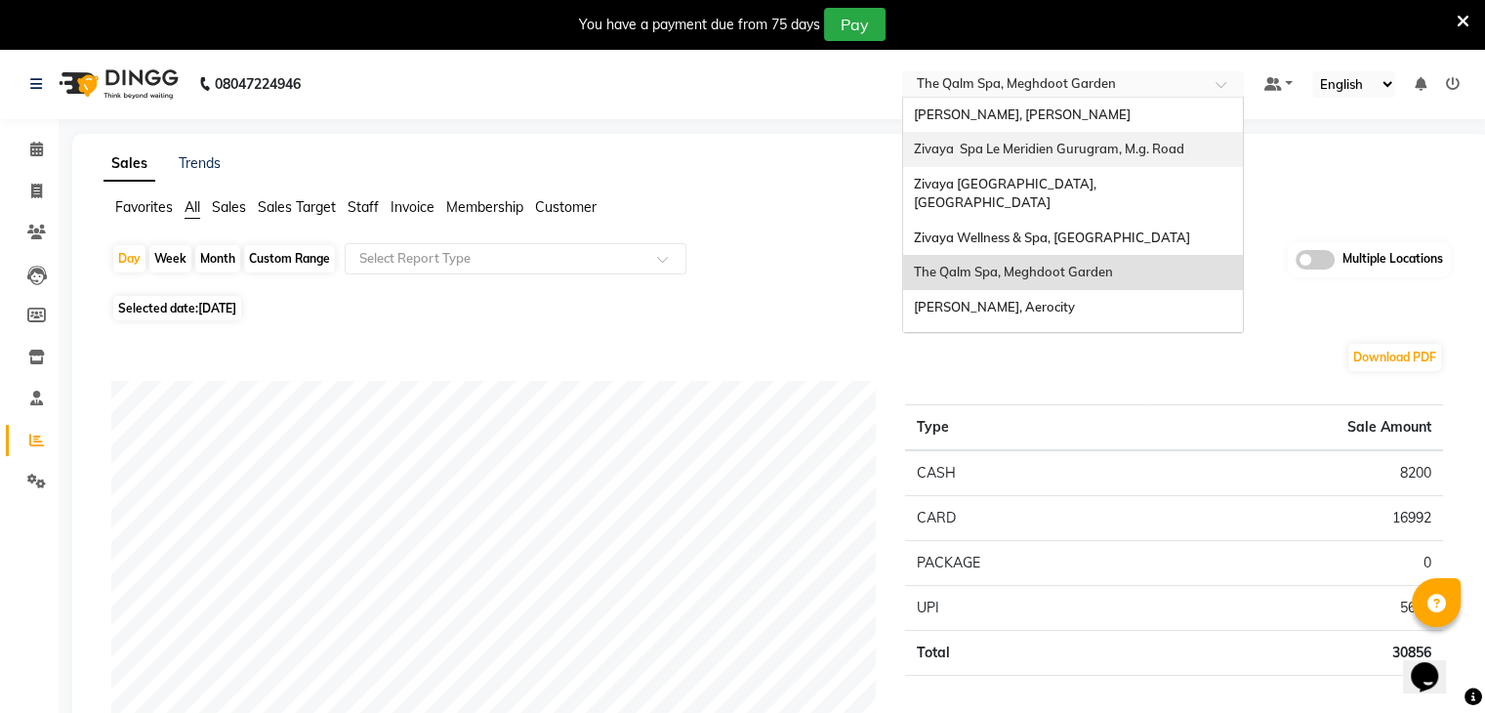
click at [1043, 157] on div "Zivaya Spa Le Meridien Gurugram, M.g. Road" at bounding box center [1073, 149] width 340 height 35
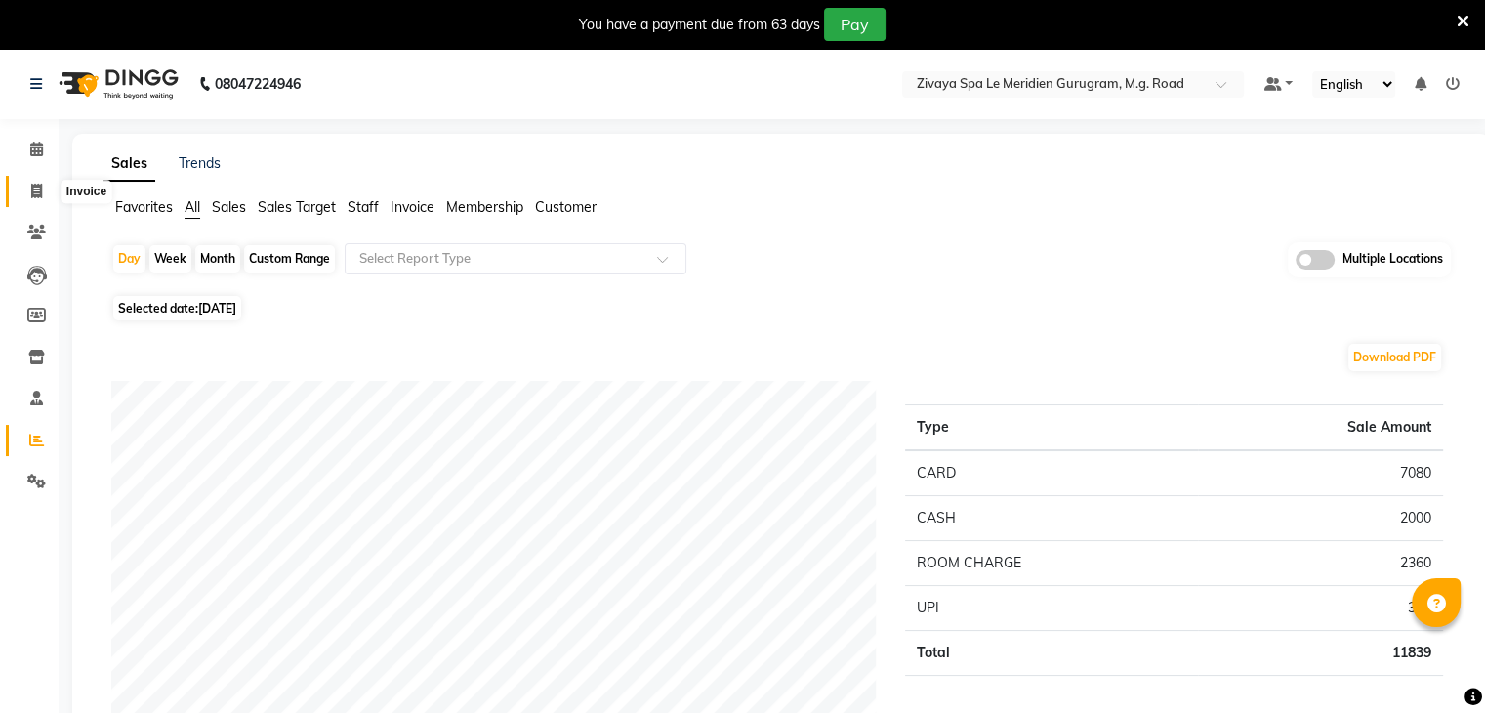
click at [47, 193] on span at bounding box center [37, 192] width 34 height 22
select select "service"
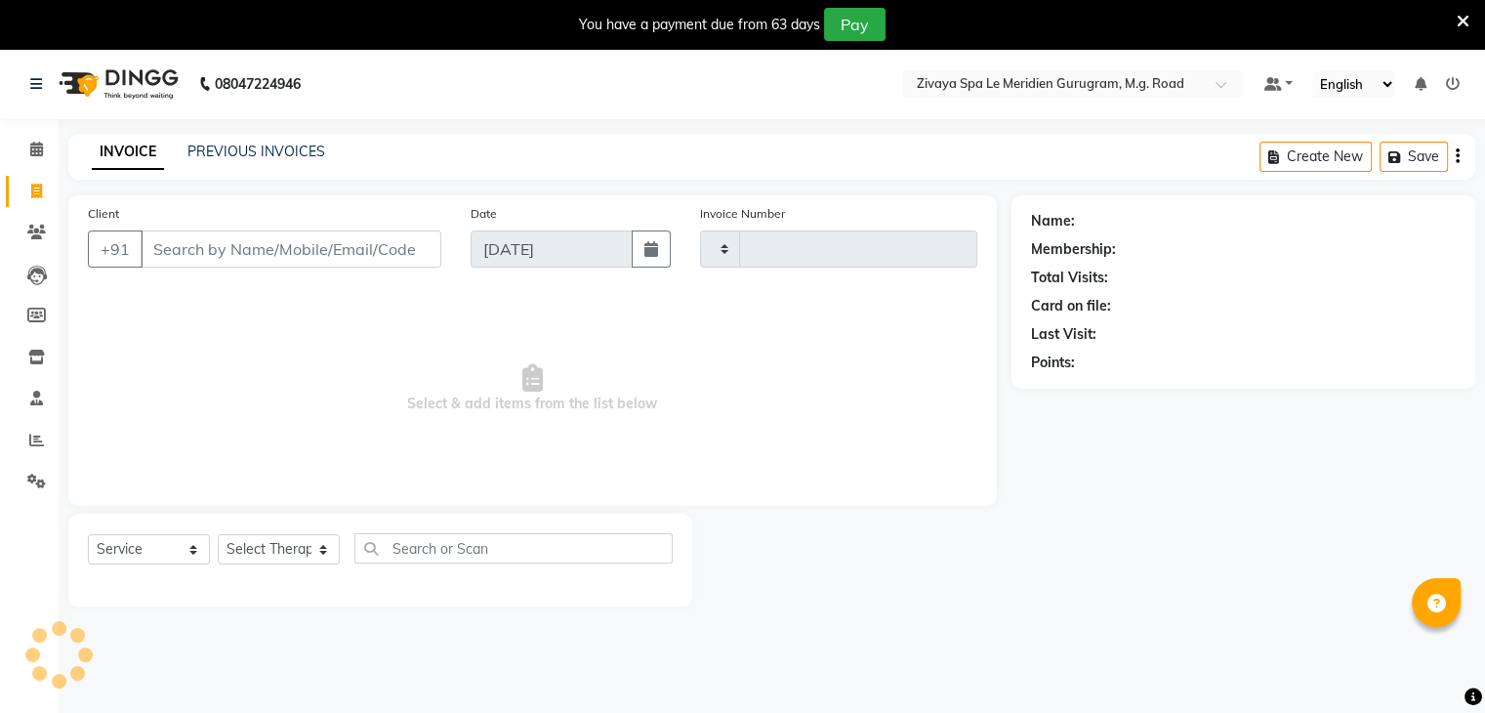
scroll to position [49, 0]
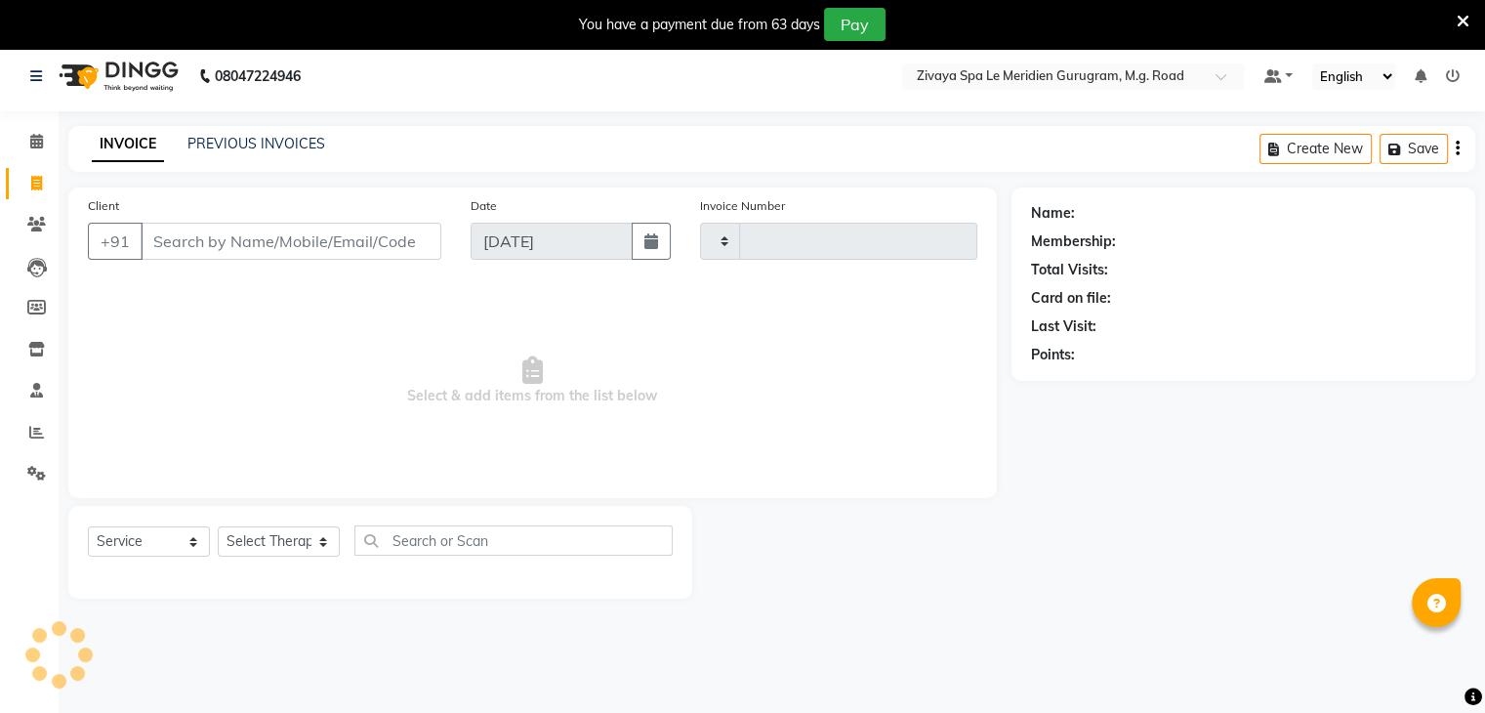
type input "1804"
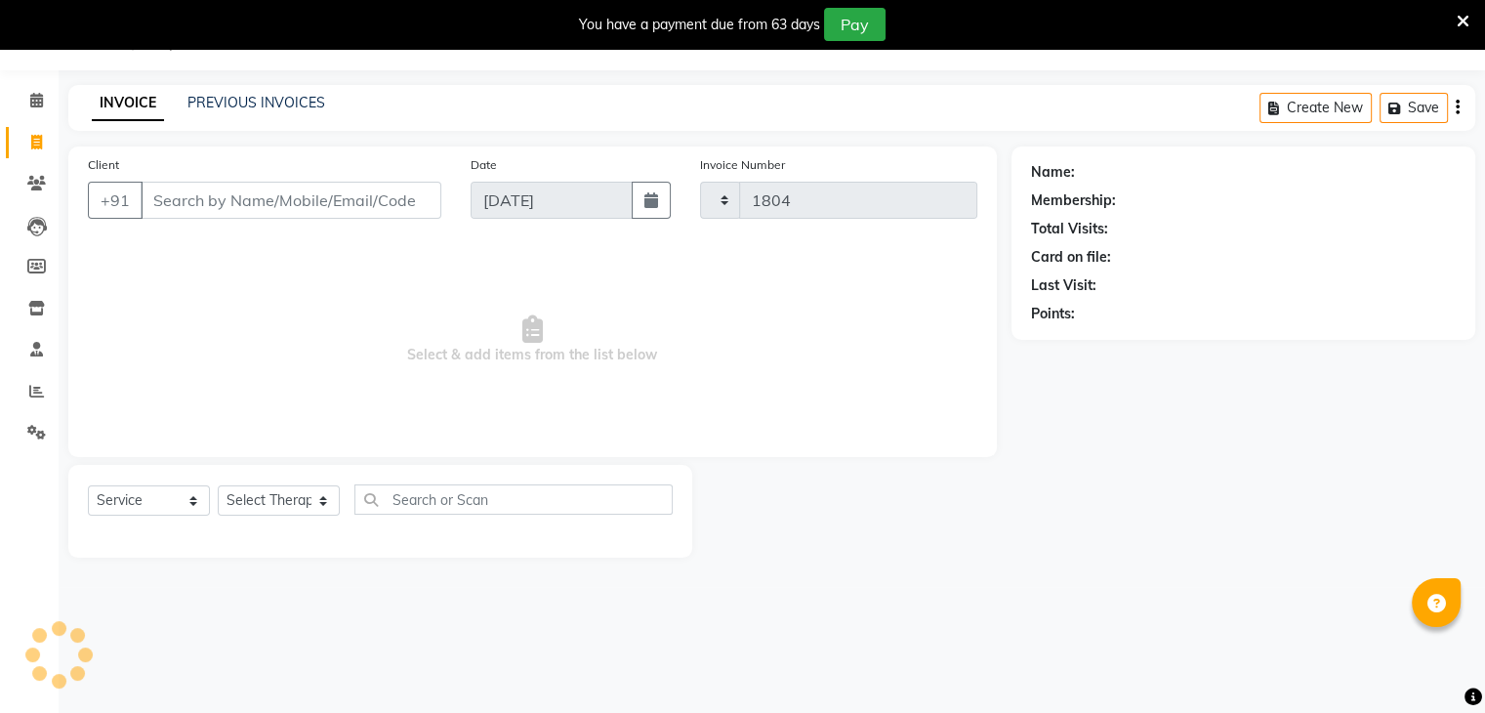
select select "6503"
click at [297, 103] on link "PREVIOUS INVOICES" at bounding box center [257, 103] width 138 height 18
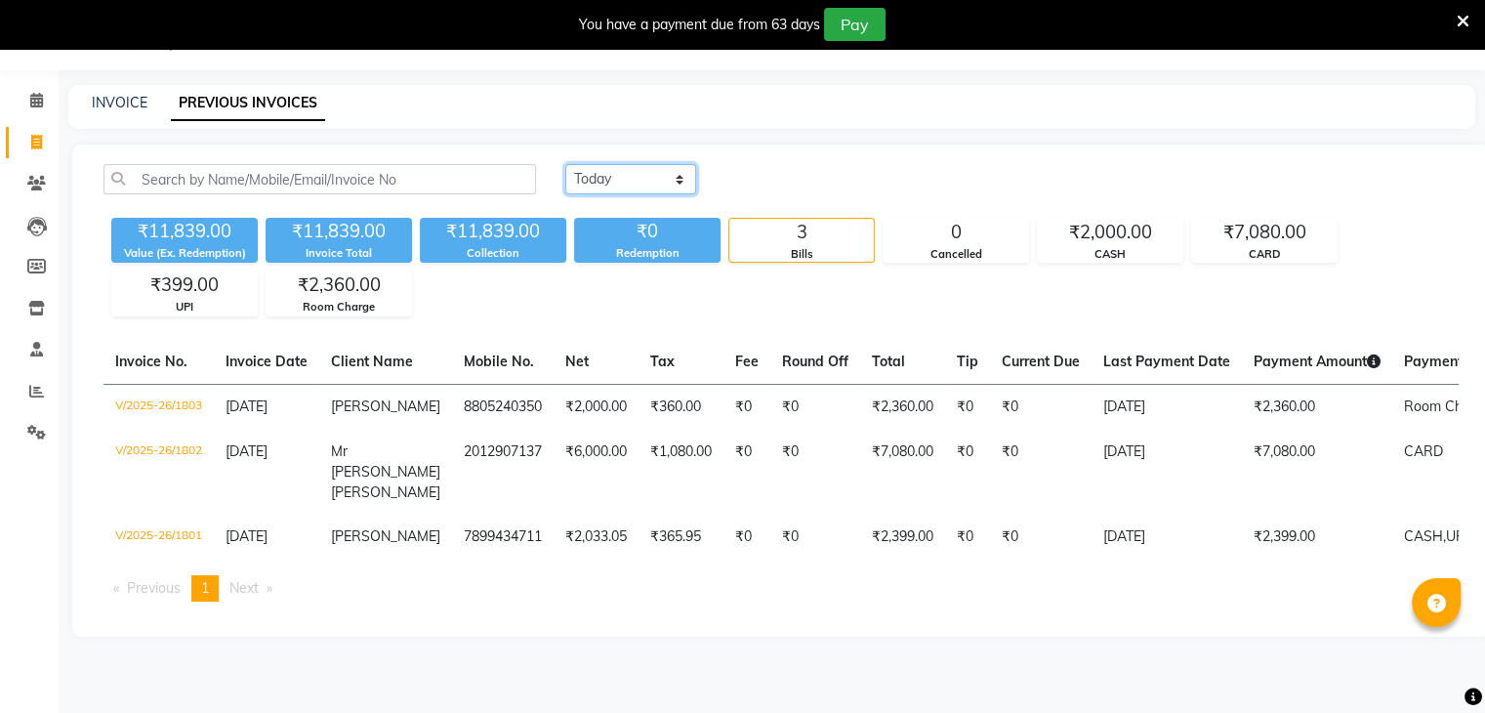
click at [628, 183] on select "[DATE] [DATE] Custom Range" at bounding box center [630, 179] width 131 height 30
select select "range"
click at [565, 164] on select "[DATE] [DATE] Custom Range" at bounding box center [630, 179] width 131 height 30
click at [822, 188] on input "[DATE]" at bounding box center [790, 179] width 137 height 27
select select "9"
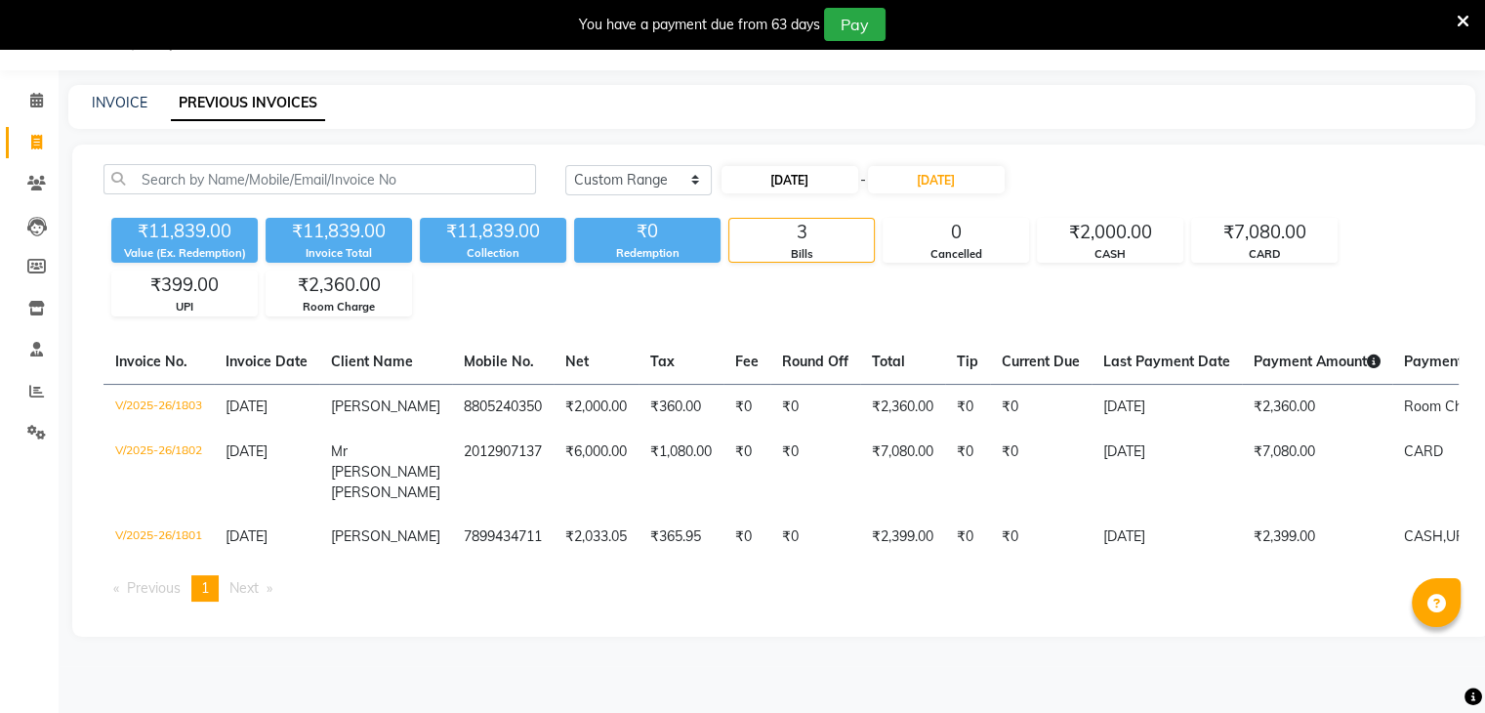
select select "2025"
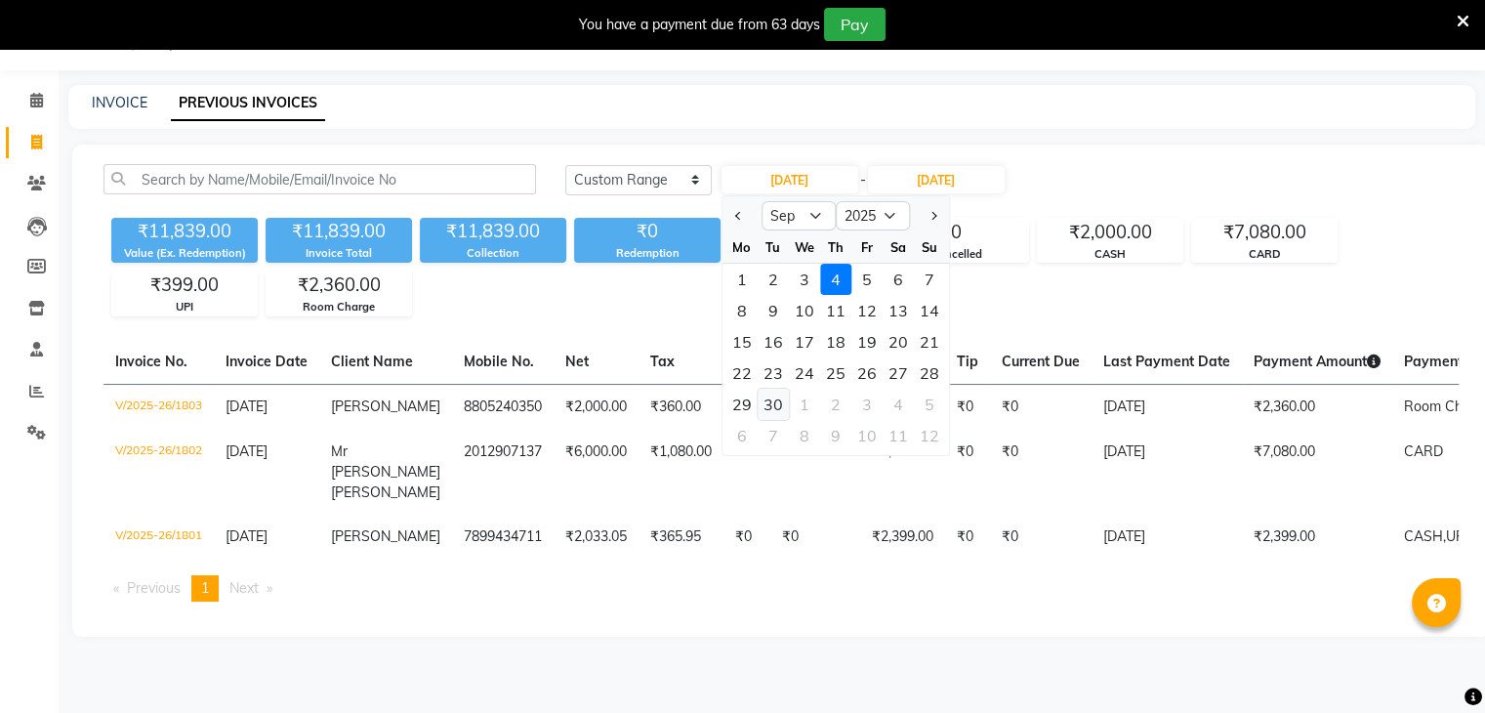
click at [769, 409] on div "30" at bounding box center [773, 404] width 31 height 31
type input "[DATE]"
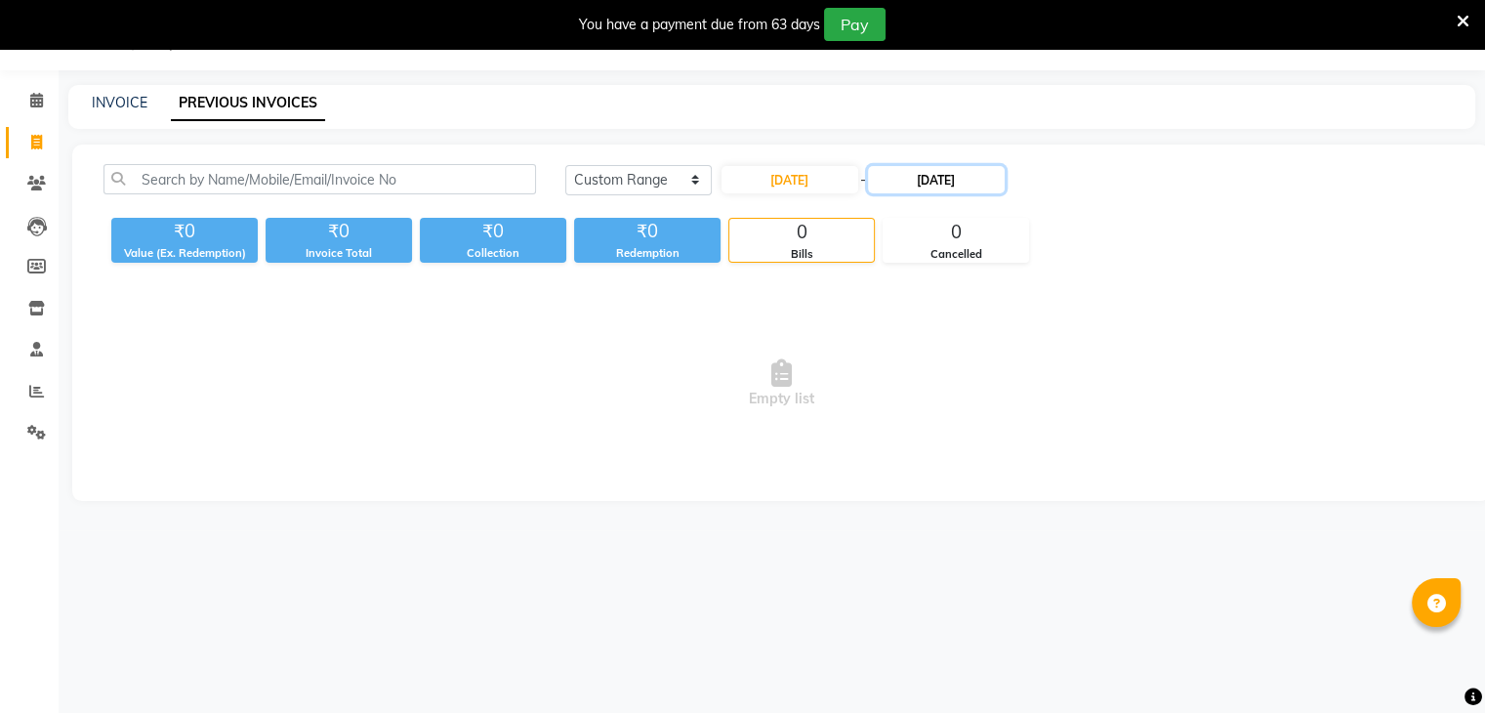
click at [965, 181] on input "[DATE]" at bounding box center [936, 179] width 137 height 27
click at [930, 399] on div "30" at bounding box center [924, 404] width 31 height 31
type input "[DATE]"
click at [814, 184] on input "[DATE]" at bounding box center [790, 179] width 137 height 27
select select "9"
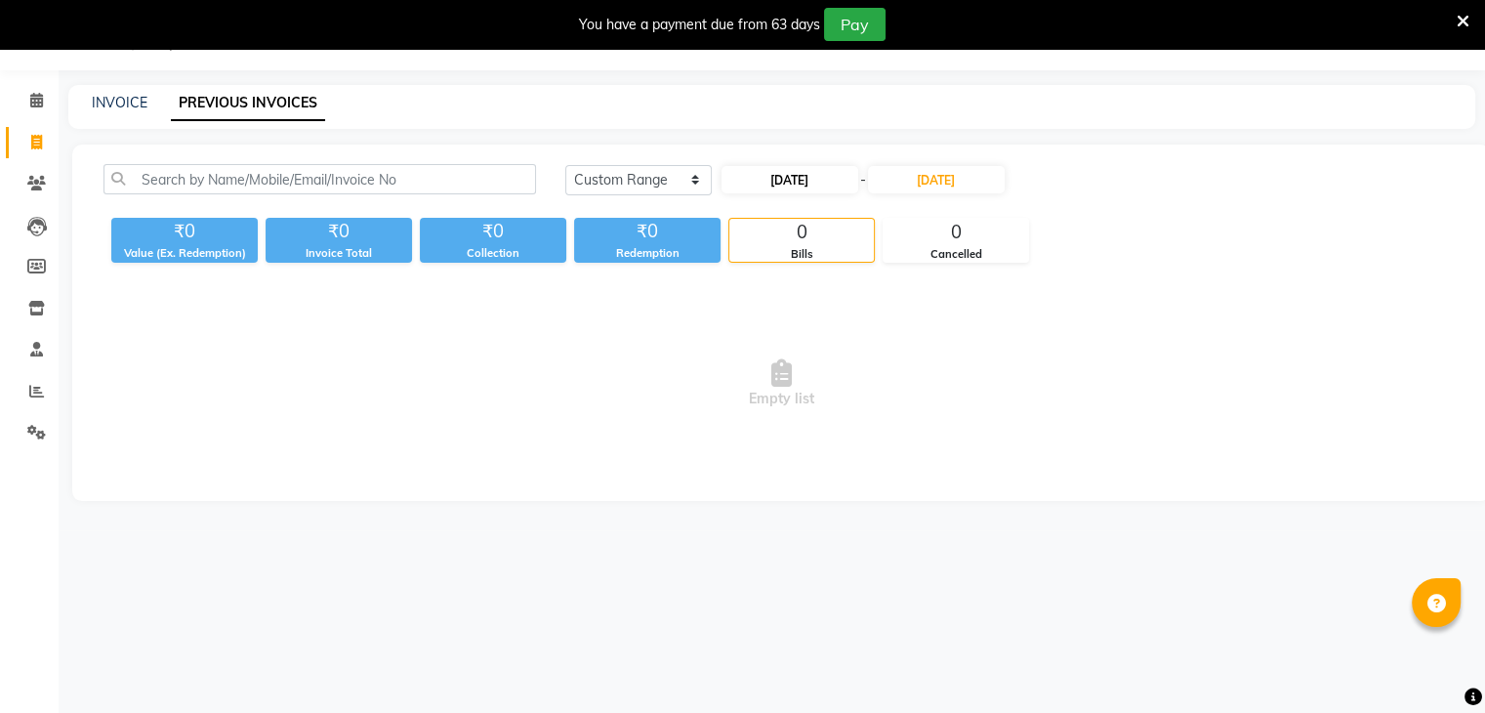
select select "2025"
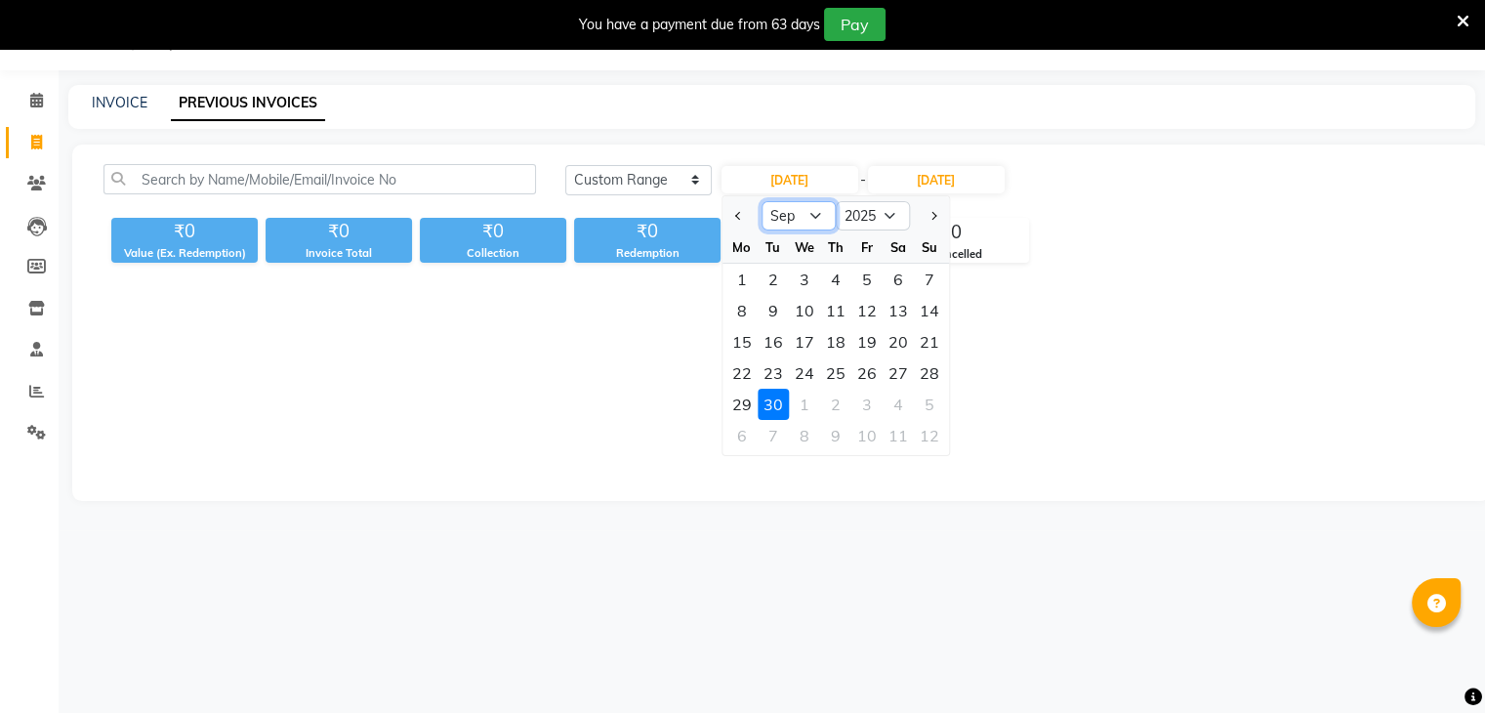
click at [821, 223] on select "Jan Feb Mar Apr May Jun [DATE] Aug Sep Oct Nov Dec" at bounding box center [799, 215] width 74 height 29
select select "8"
click at [762, 201] on select "Jan Feb Mar Apr May Jun [DATE] Aug Sep Oct Nov Dec" at bounding box center [799, 215] width 74 height 29
click at [898, 407] on div "30" at bounding box center [898, 404] width 31 height 31
type input "[DATE]"
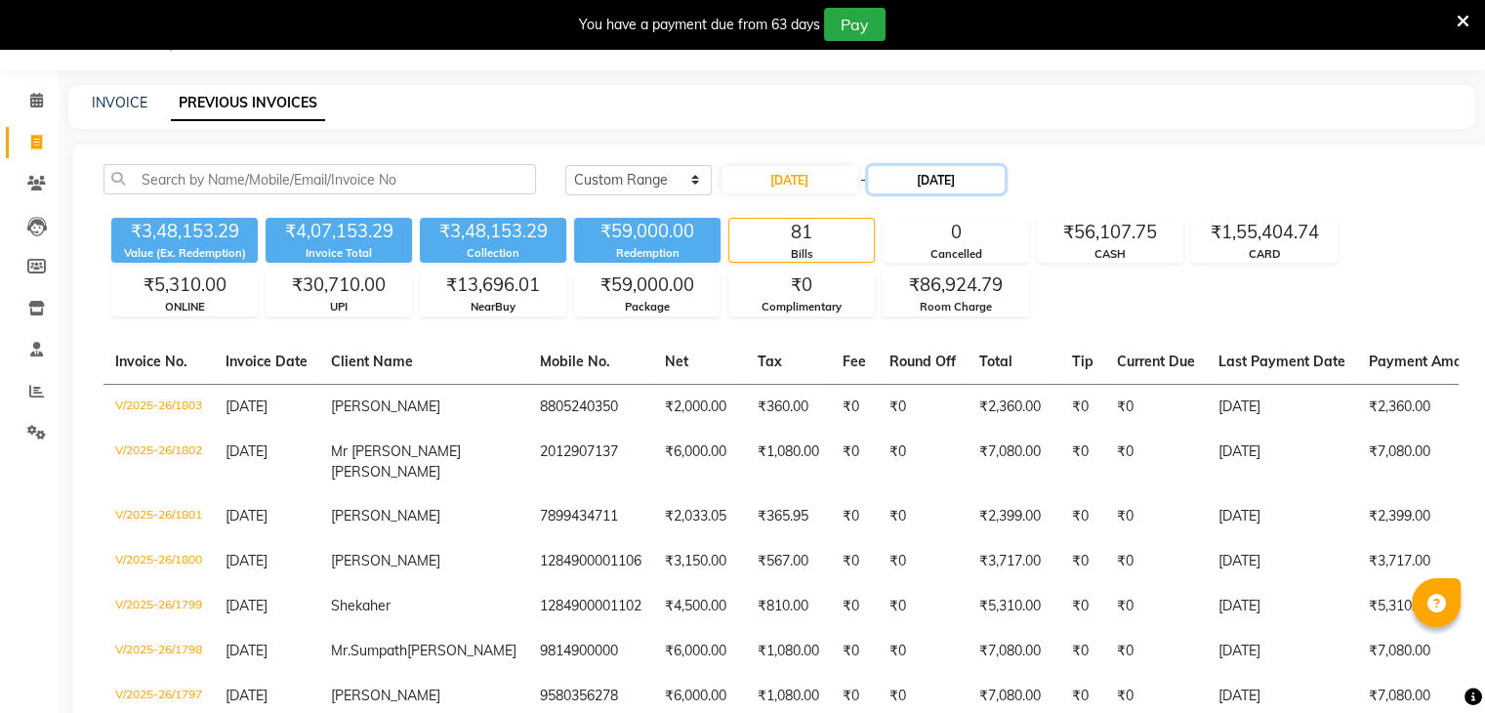
click at [954, 184] on input "[DATE]" at bounding box center [936, 179] width 137 height 27
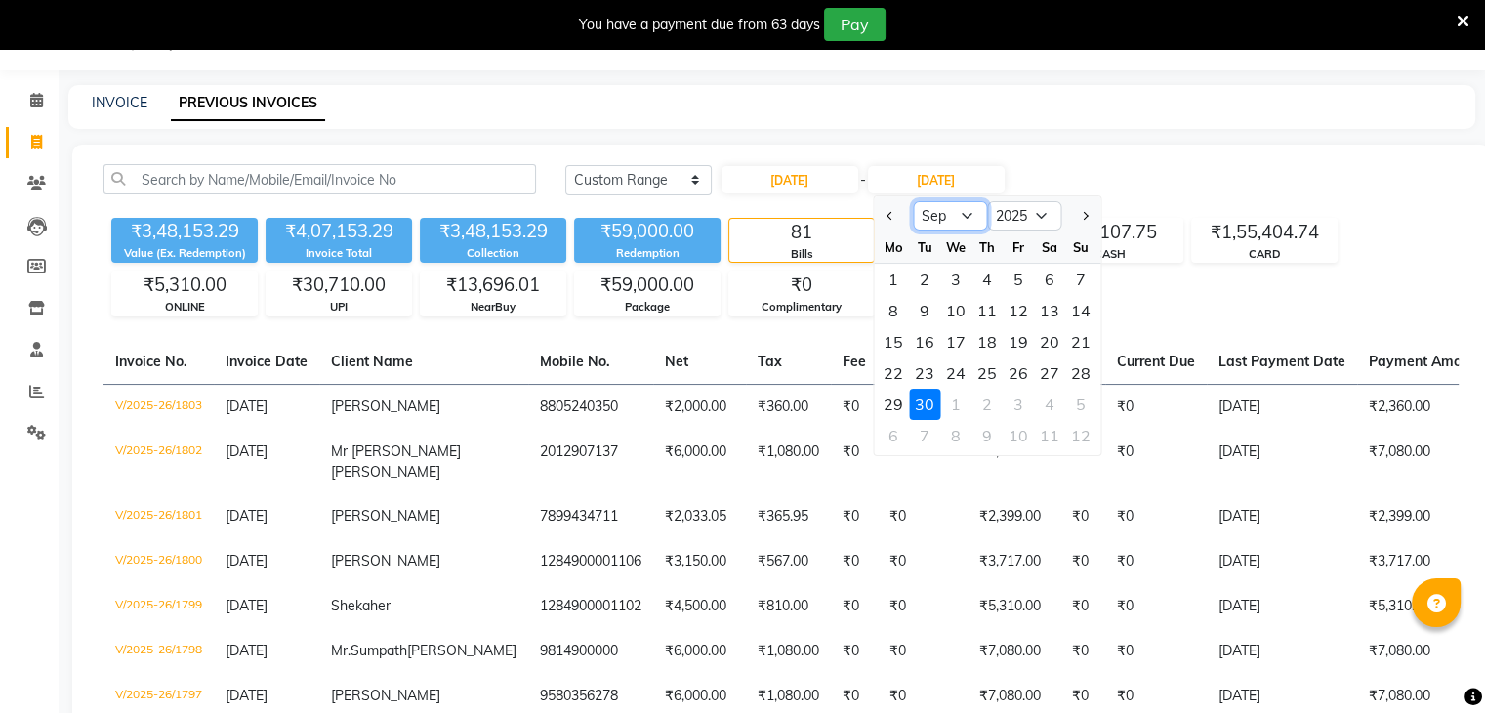
click at [968, 220] on select "Aug Sep Oct Nov Dec" at bounding box center [950, 215] width 74 height 29
select select "8"
click at [913, 201] on select "Aug Sep Oct Nov Dec" at bounding box center [950, 215] width 74 height 29
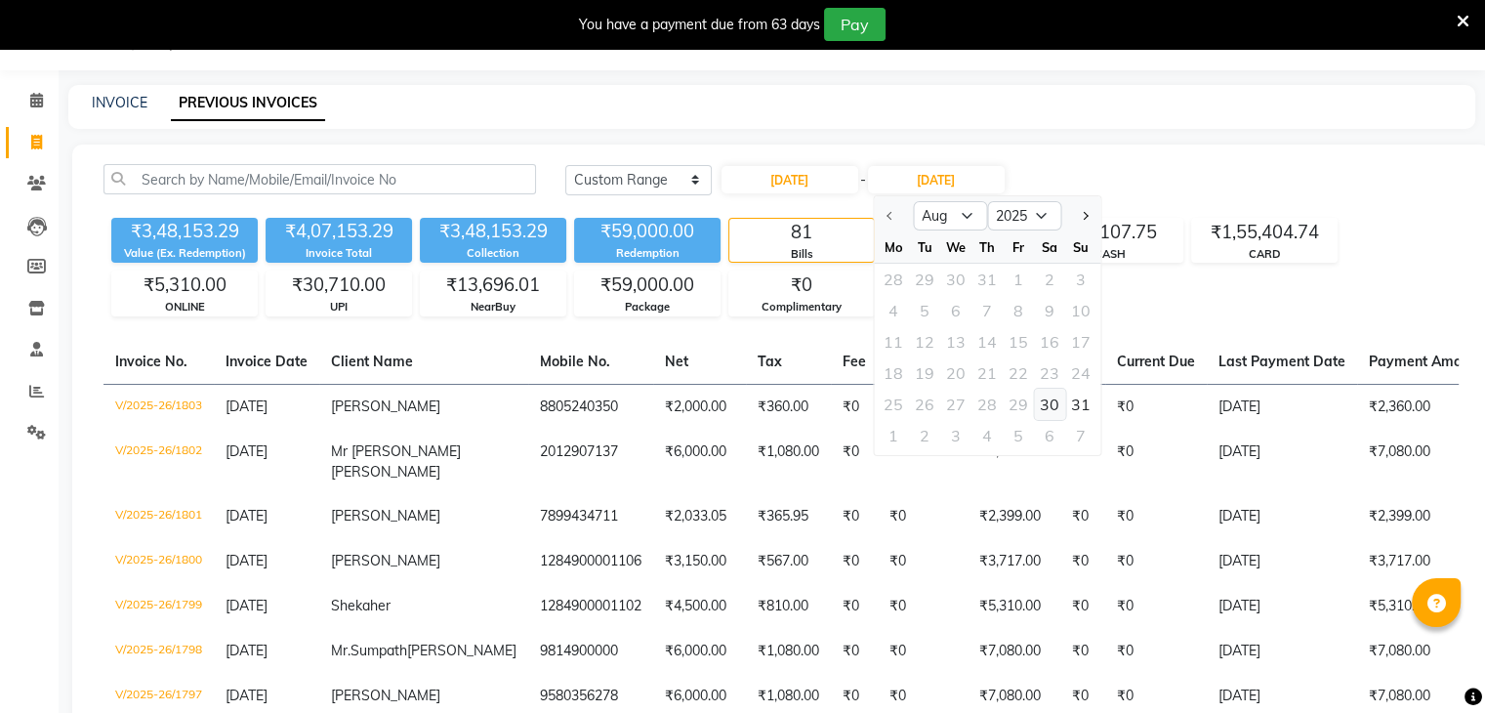
click at [1041, 406] on div "30" at bounding box center [1049, 404] width 31 height 31
type input "[DATE]"
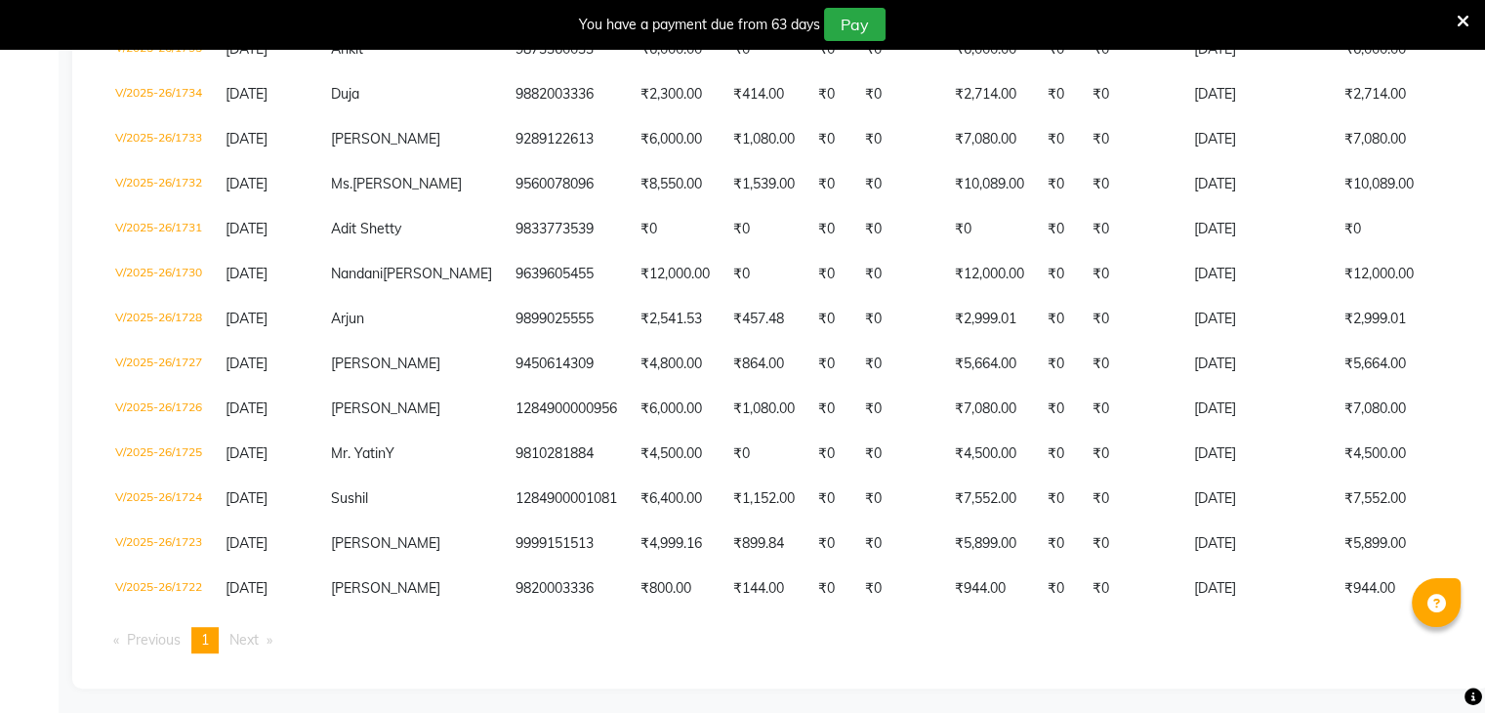
scroll to position [910, 0]
